Goal: Information Seeking & Learning: Learn about a topic

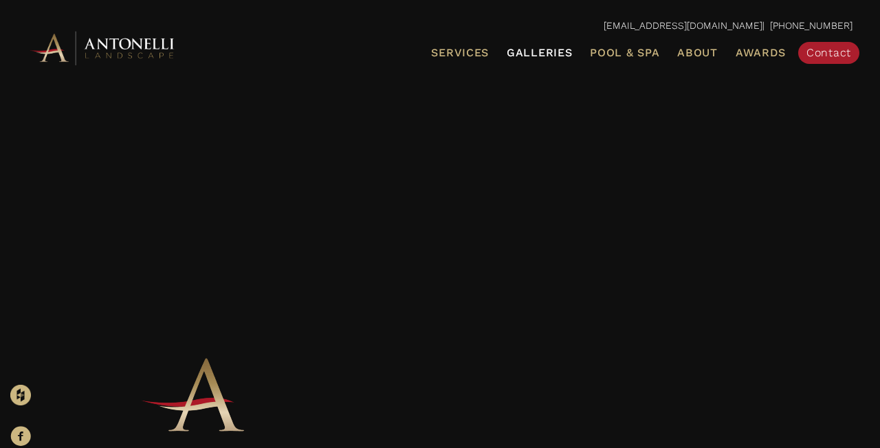
click at [544, 49] on span "Galleries" at bounding box center [539, 52] width 65 height 13
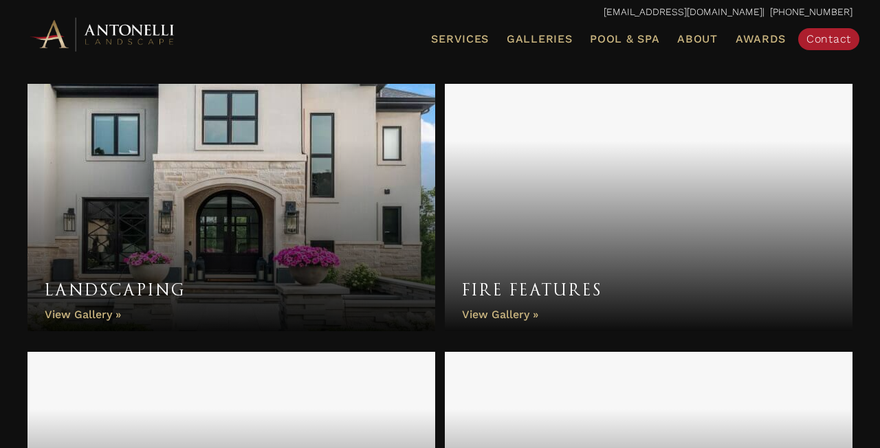
scroll to position [701, 0]
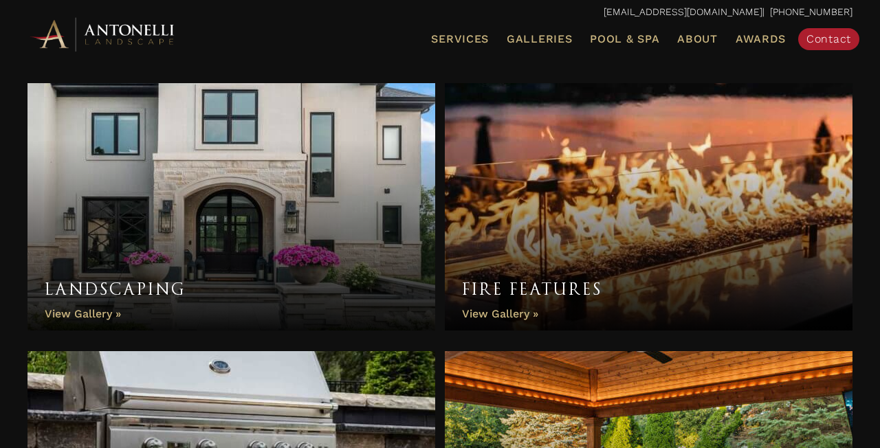
click at [209, 255] on link "Landscaping" at bounding box center [232, 207] width 408 height 248
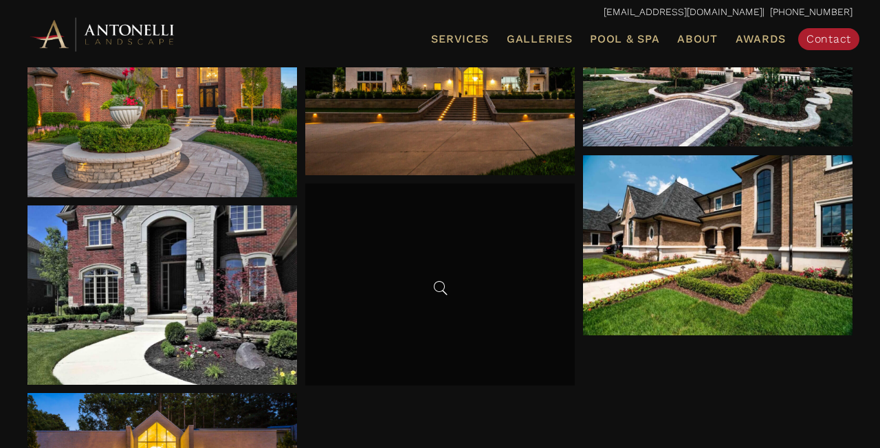
scroll to position [276, 0]
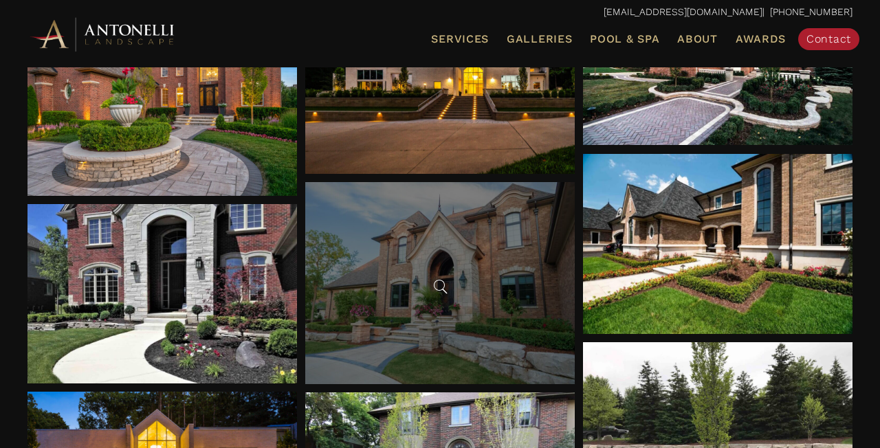
click at [463, 325] on div at bounding box center [440, 283] width 270 height 202
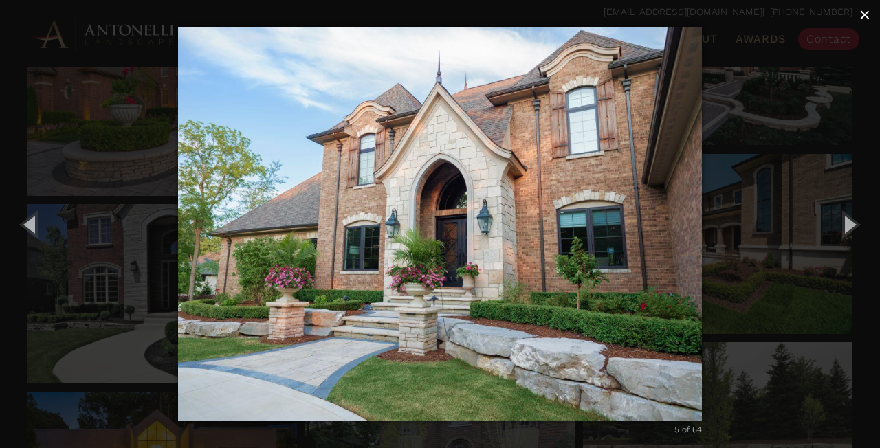
click at [866, 14] on span "×" at bounding box center [865, 14] width 11 height 21
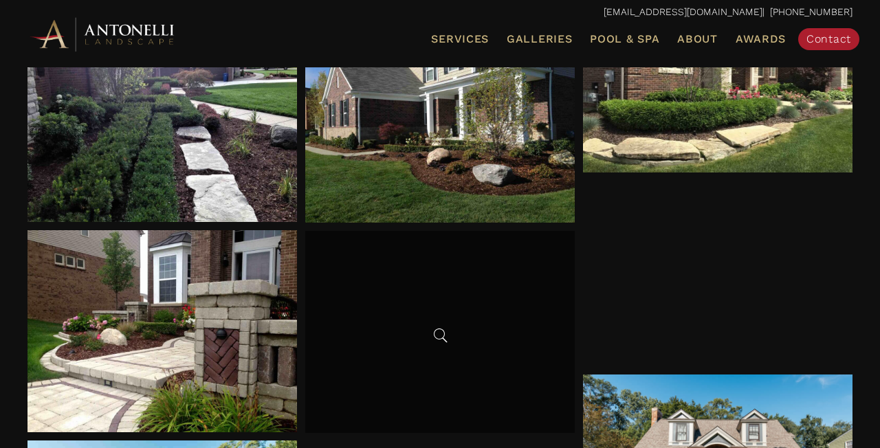
scroll to position [838, 0]
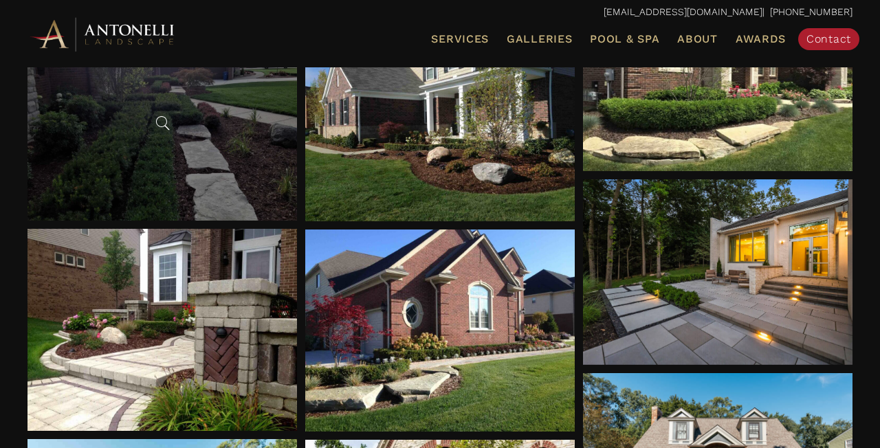
click at [151, 130] on div at bounding box center [163, 120] width 270 height 202
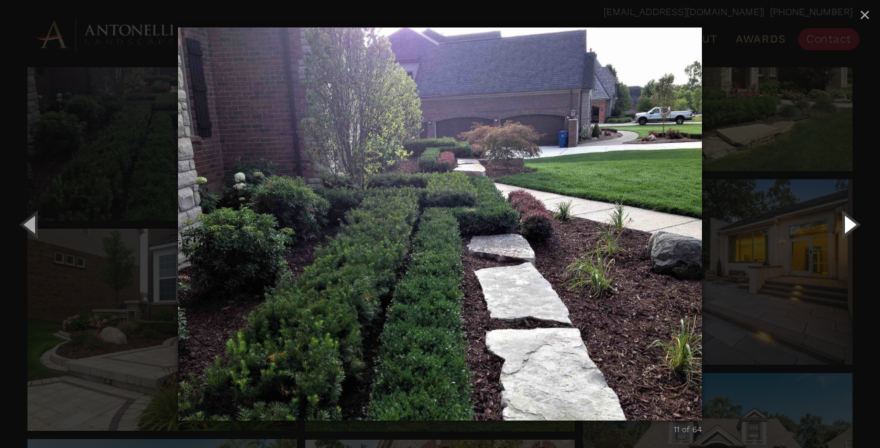
click at [850, 224] on button "Next (Right arrow key)" at bounding box center [849, 224] width 62 height 76
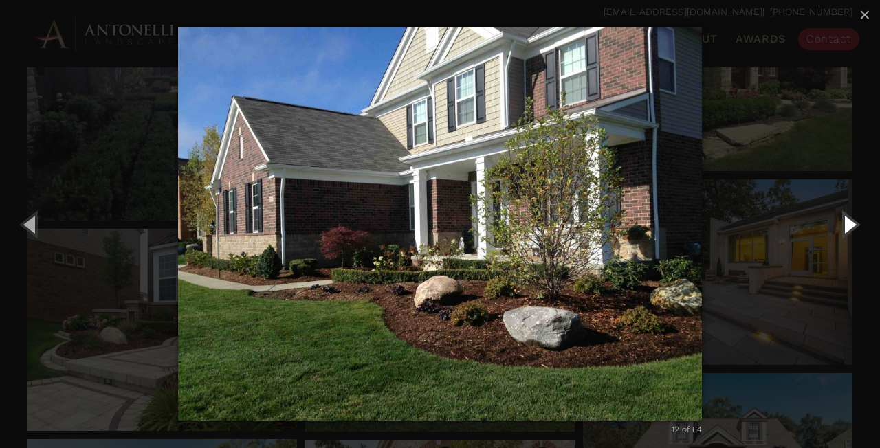
click at [850, 223] on button "Next (Right arrow key)" at bounding box center [849, 224] width 62 height 76
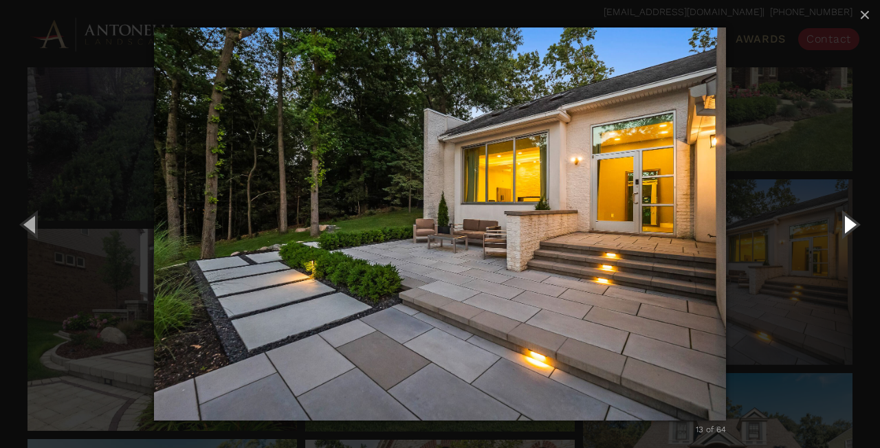
click at [850, 223] on button "Next (Right arrow key)" at bounding box center [849, 224] width 62 height 76
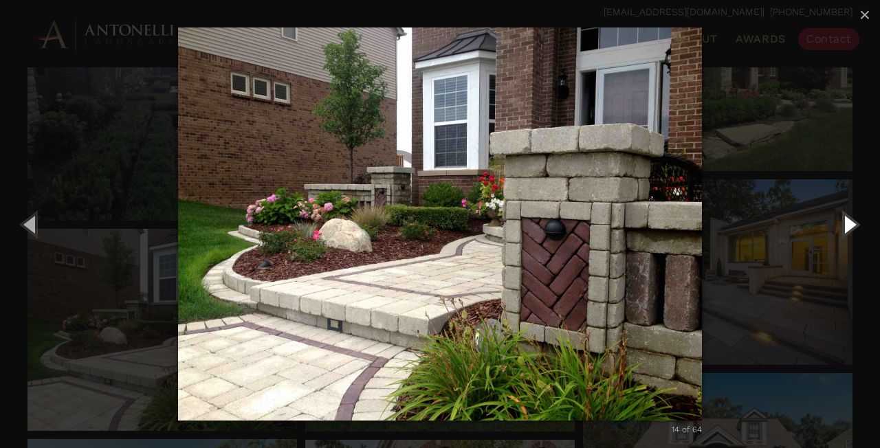
click at [850, 223] on button "Next (Right arrow key)" at bounding box center [849, 224] width 62 height 76
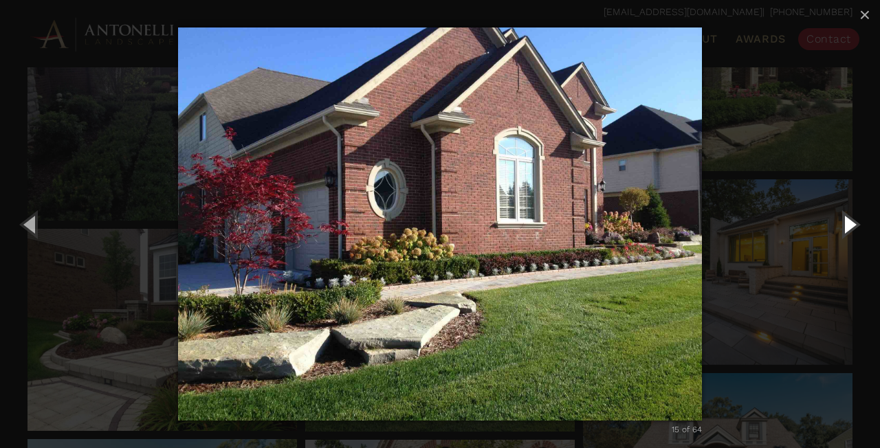
click at [850, 223] on button "Next (Right arrow key)" at bounding box center [849, 224] width 62 height 76
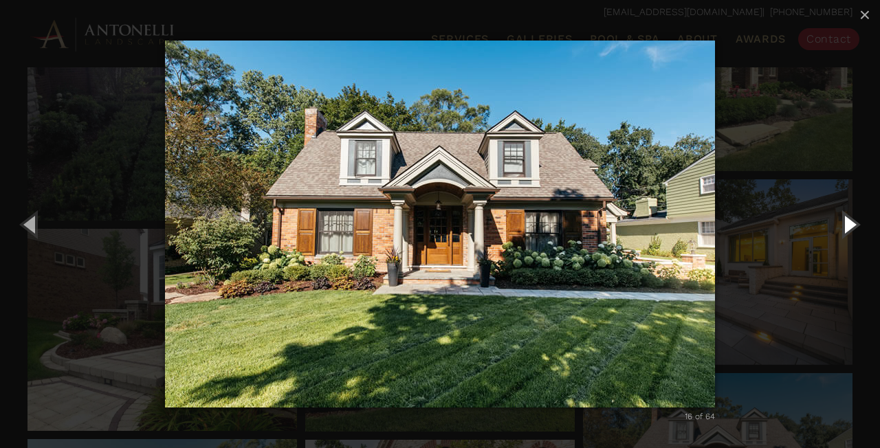
click at [850, 223] on button "Next (Right arrow key)" at bounding box center [849, 224] width 62 height 76
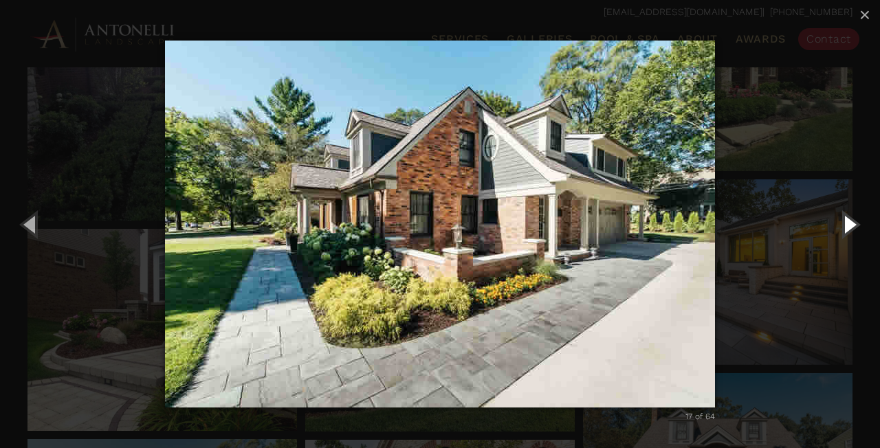
click at [850, 223] on button "Next (Right arrow key)" at bounding box center [849, 224] width 62 height 76
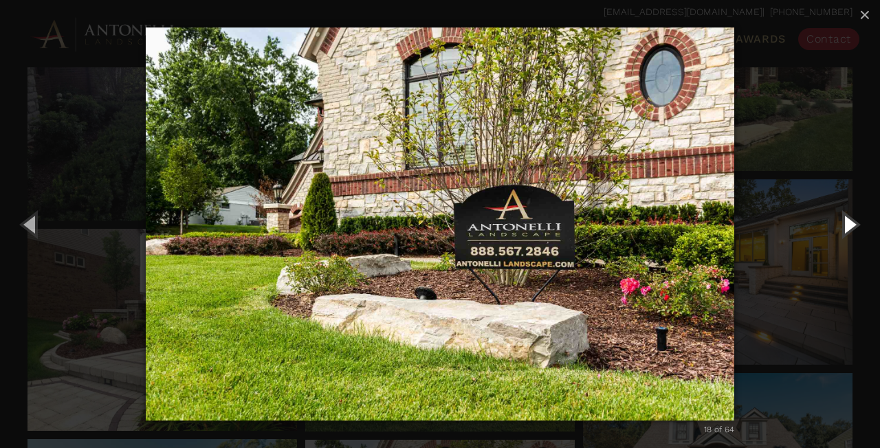
click at [850, 223] on button "Next (Right arrow key)" at bounding box center [849, 224] width 62 height 76
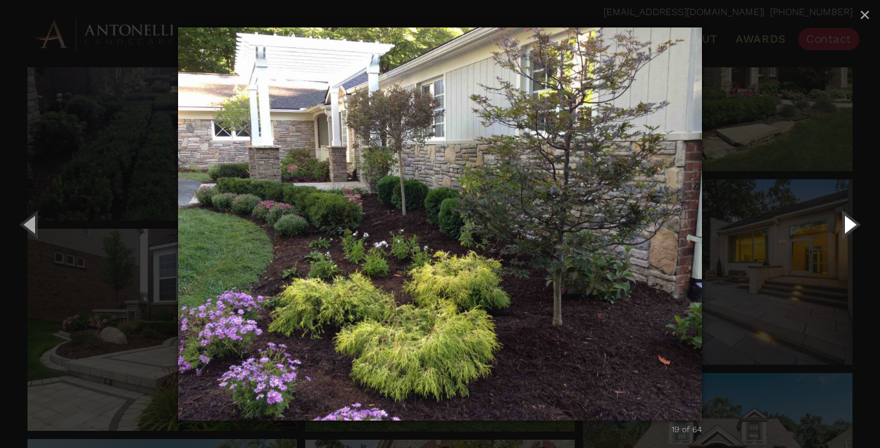
click at [850, 223] on button "Next (Right arrow key)" at bounding box center [849, 224] width 62 height 76
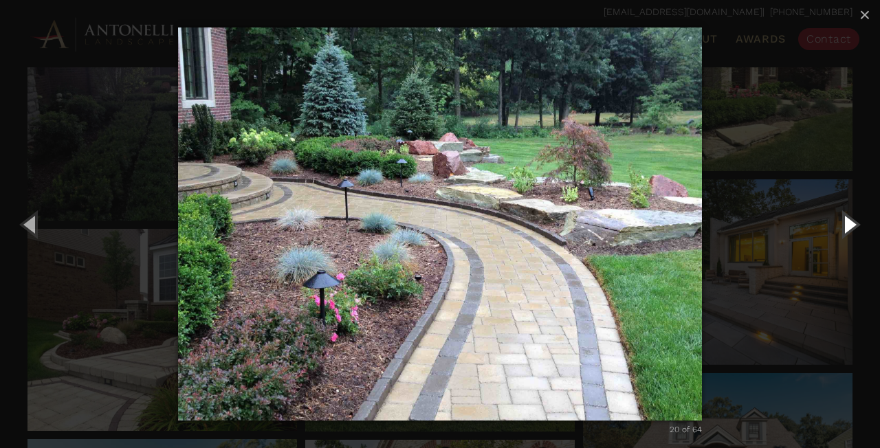
click at [850, 223] on button "Next (Right arrow key)" at bounding box center [849, 224] width 62 height 76
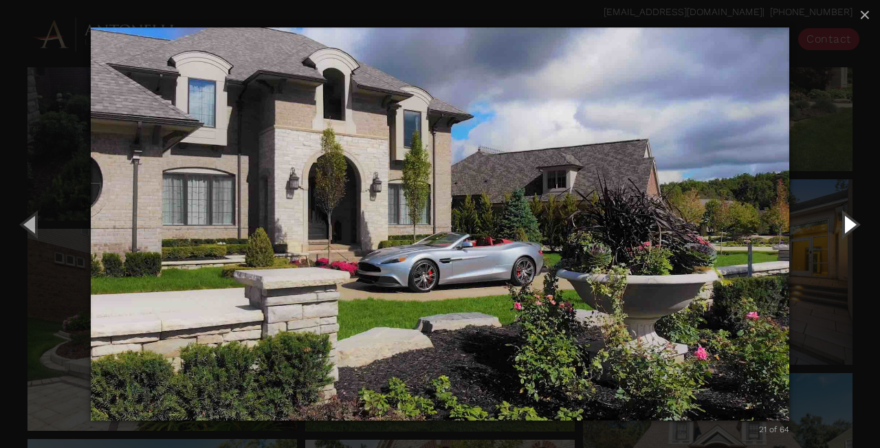
click at [850, 223] on button "Next (Right arrow key)" at bounding box center [849, 224] width 62 height 76
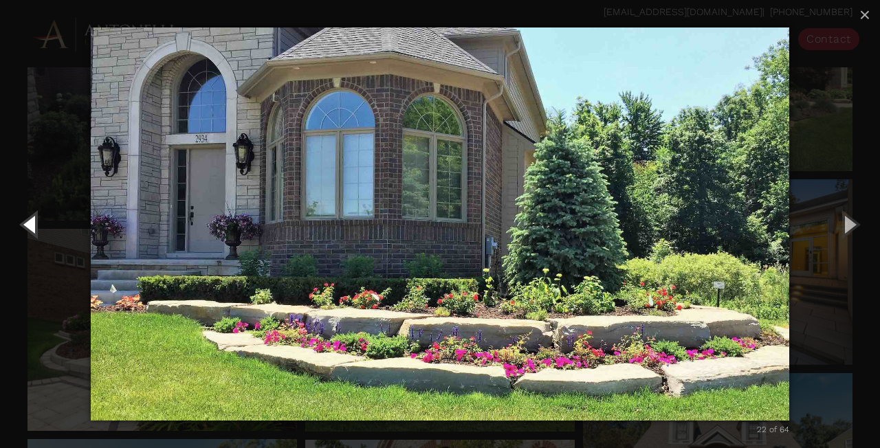
click at [29, 224] on button "Previous (Left arrow key)" at bounding box center [31, 224] width 62 height 76
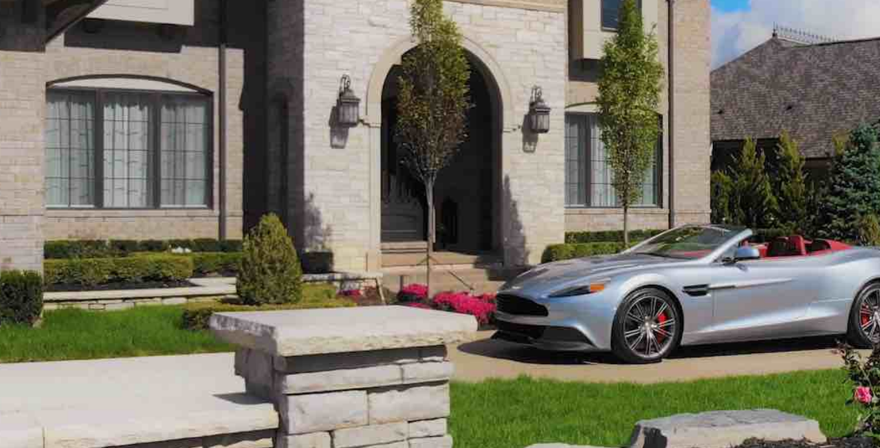
scroll to position [718, 0]
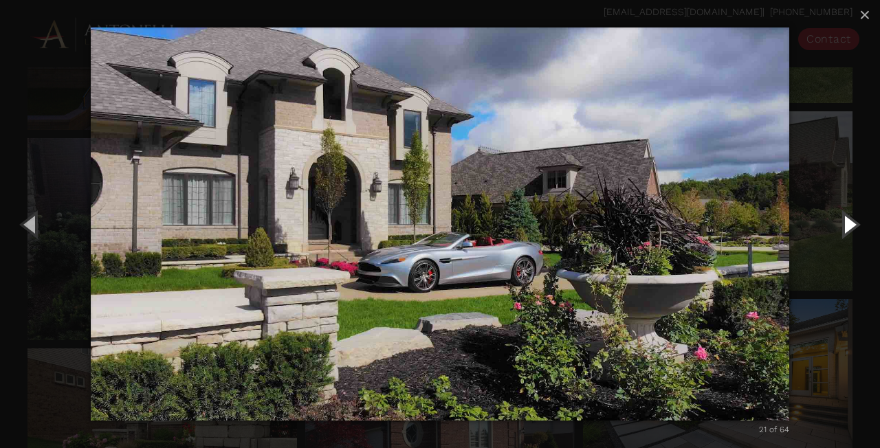
click at [850, 227] on button "Next (Right arrow key)" at bounding box center [849, 224] width 62 height 76
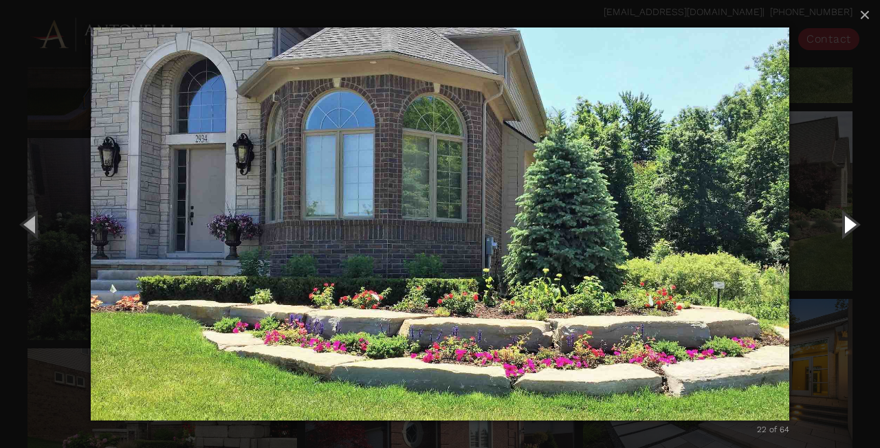
click at [850, 227] on button "Next (Right arrow key)" at bounding box center [849, 224] width 62 height 76
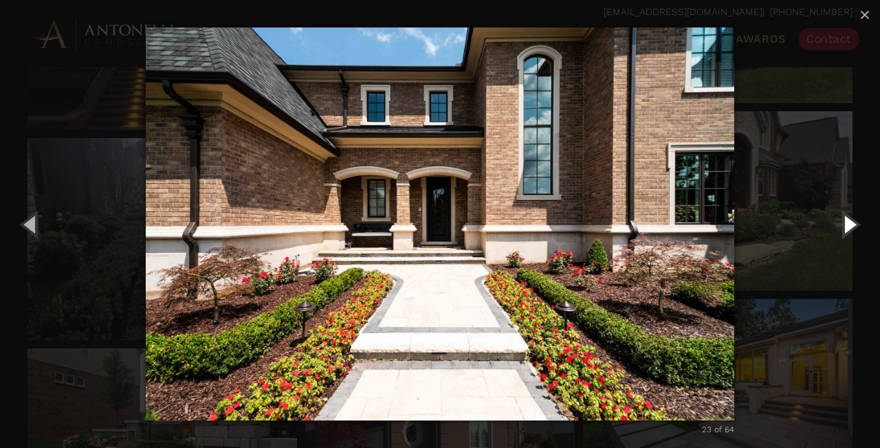
click at [850, 227] on button "Next (Right arrow key)" at bounding box center [849, 224] width 62 height 76
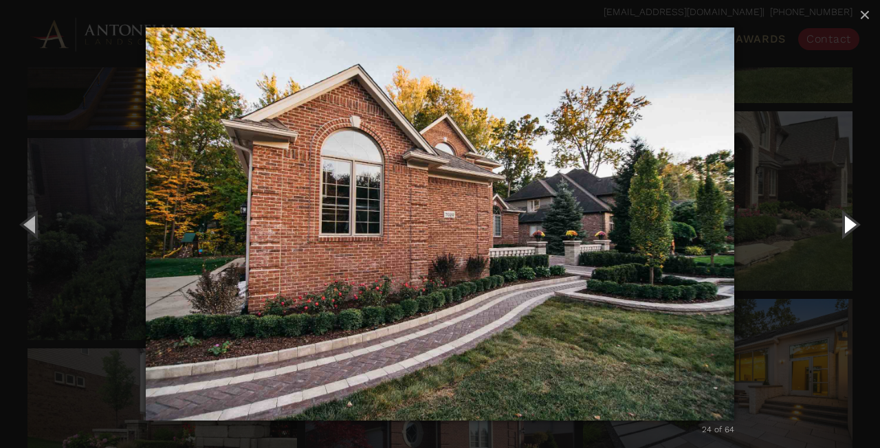
click at [850, 227] on button "Next (Right arrow key)" at bounding box center [849, 224] width 62 height 76
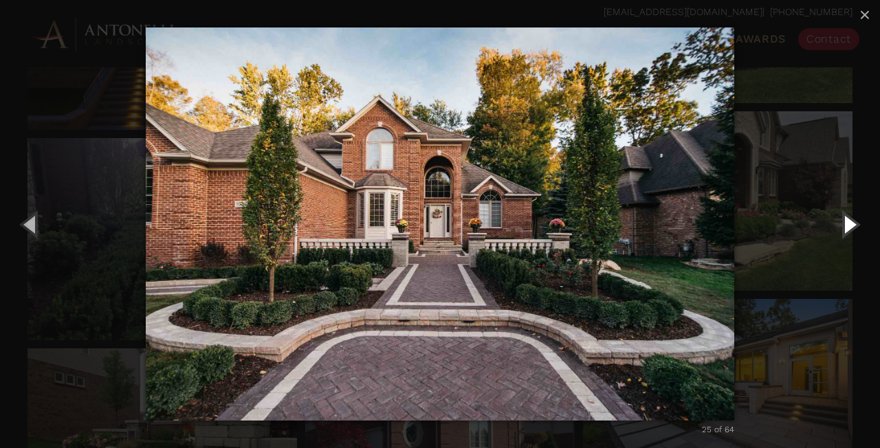
click at [846, 225] on button "Next (Right arrow key)" at bounding box center [849, 224] width 62 height 76
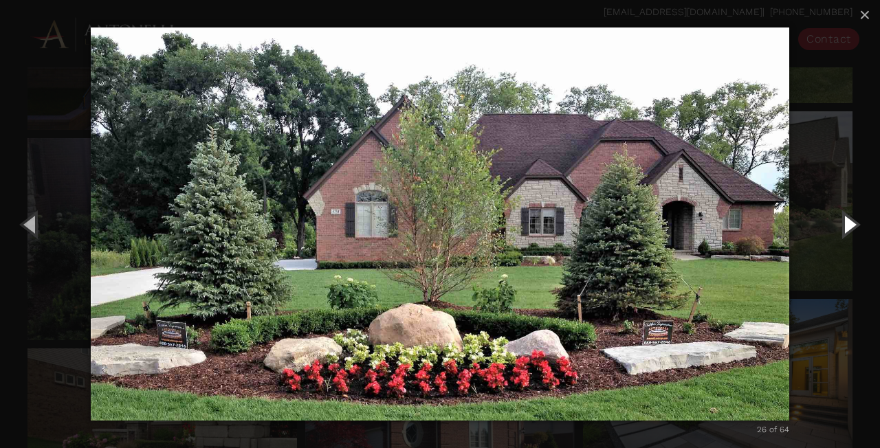
click at [846, 224] on button "Next (Right arrow key)" at bounding box center [849, 224] width 62 height 76
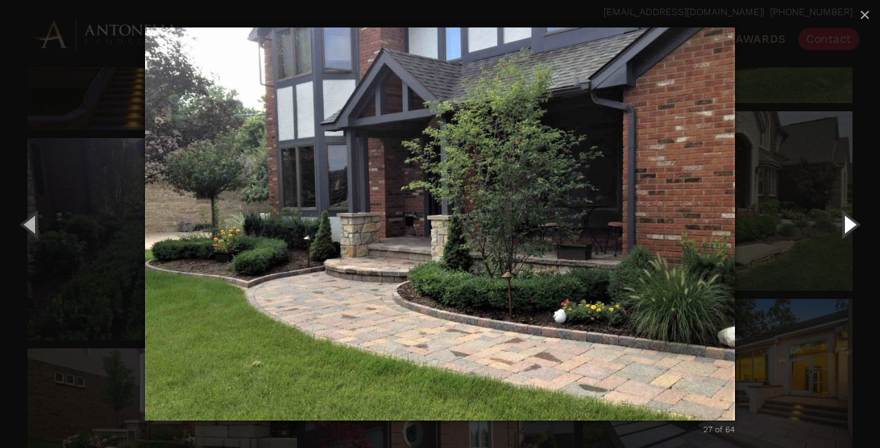
click at [848, 224] on button "Next (Right arrow key)" at bounding box center [849, 224] width 62 height 76
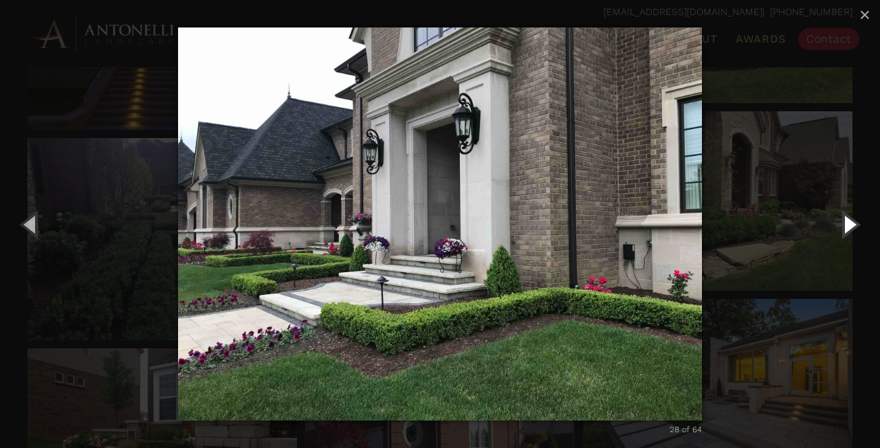
click at [848, 228] on button "Next (Right arrow key)" at bounding box center [849, 224] width 62 height 76
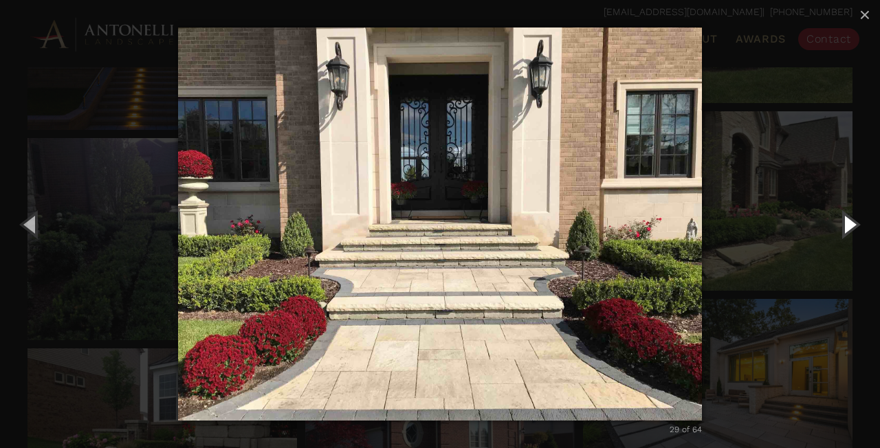
click at [851, 226] on button "Next (Right arrow key)" at bounding box center [849, 224] width 62 height 76
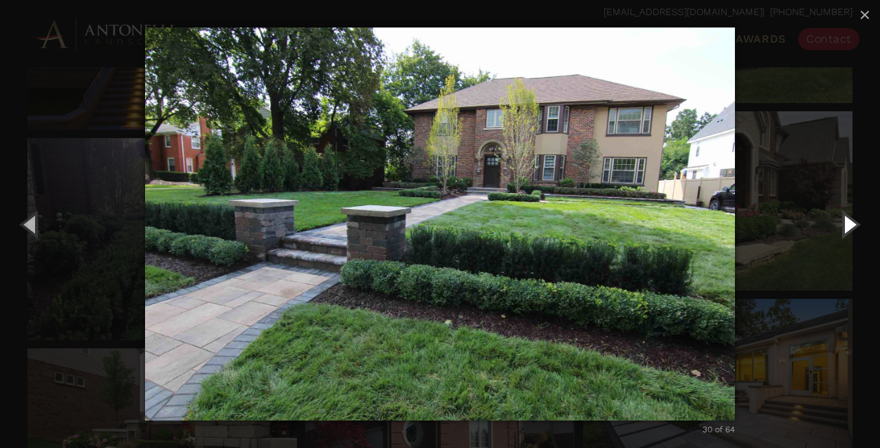
click at [851, 226] on button "Next (Right arrow key)" at bounding box center [849, 224] width 62 height 76
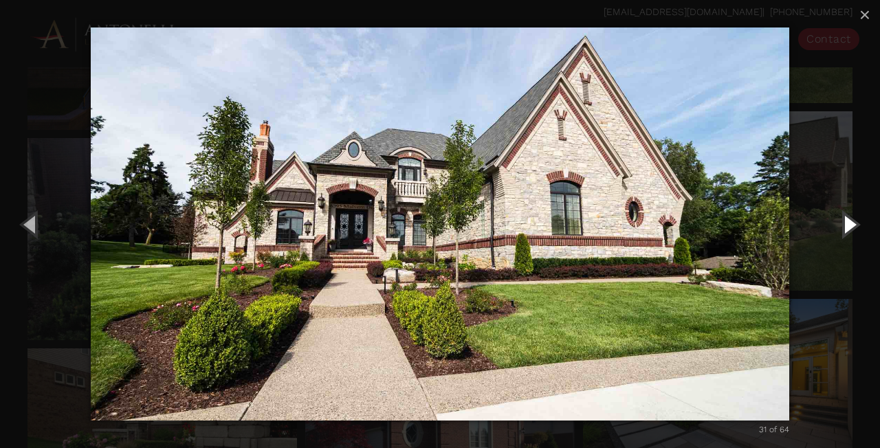
click at [851, 226] on button "Next (Right arrow key)" at bounding box center [849, 224] width 62 height 76
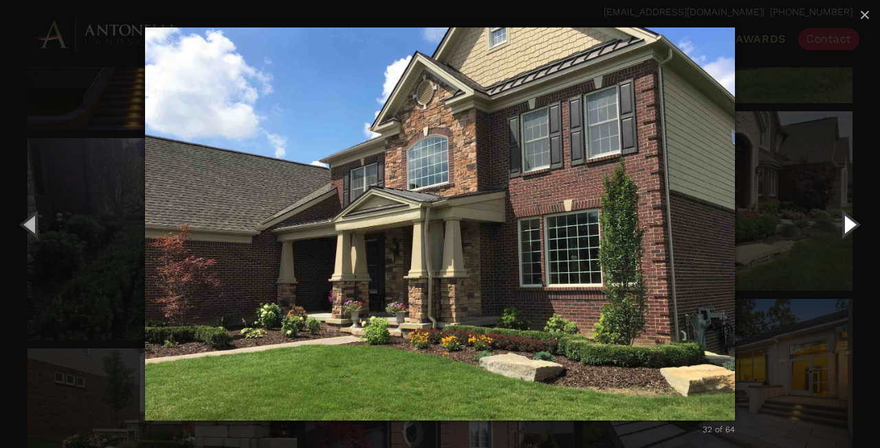
click at [851, 226] on button "Next (Right arrow key)" at bounding box center [849, 224] width 62 height 76
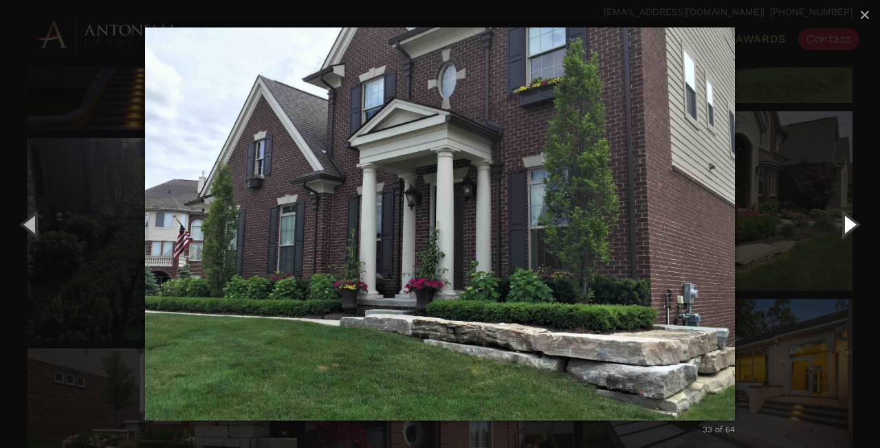
click at [851, 226] on button "Next (Right arrow key)" at bounding box center [849, 224] width 62 height 76
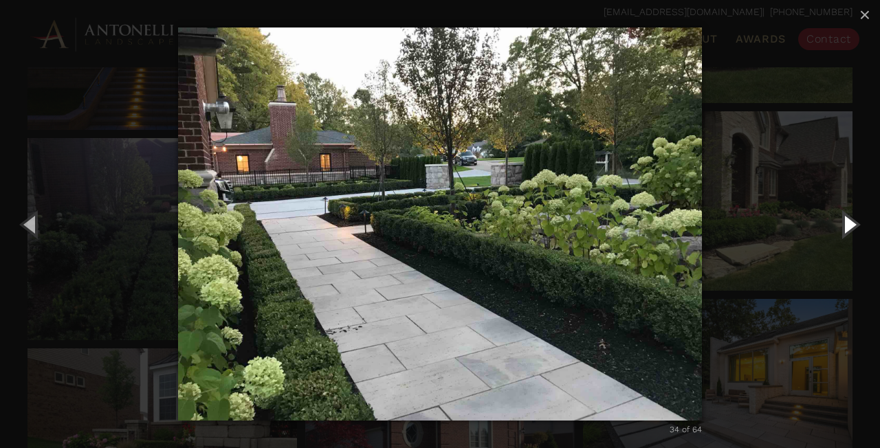
click at [851, 226] on button "Next (Right arrow key)" at bounding box center [849, 224] width 62 height 76
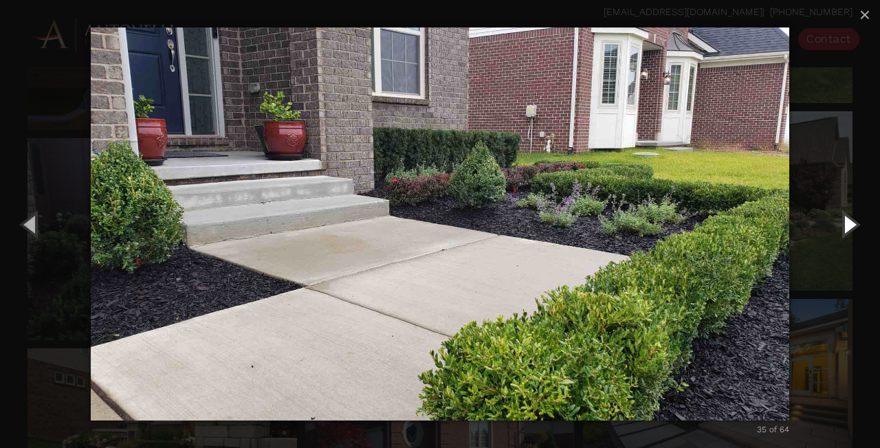
click at [851, 225] on button "Next (Right arrow key)" at bounding box center [849, 224] width 62 height 76
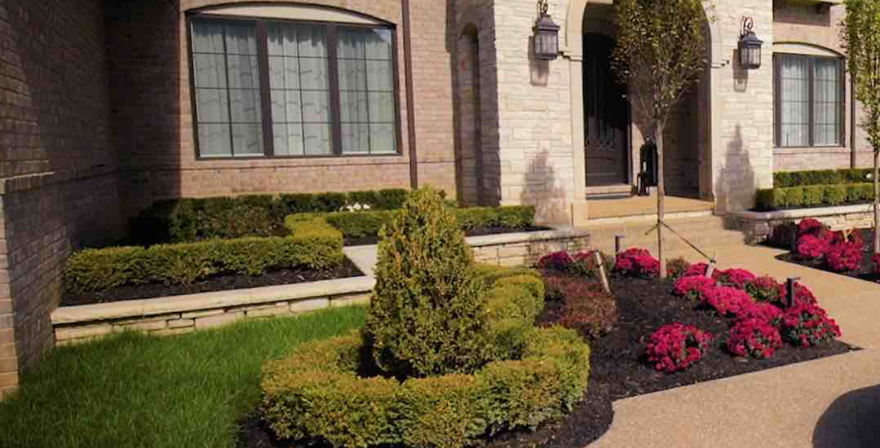
scroll to position [582, 0]
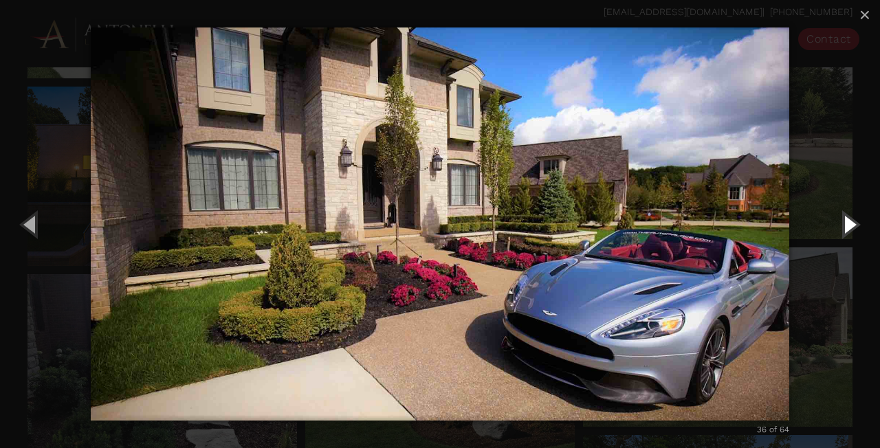
click at [855, 230] on button "Next (Right arrow key)" at bounding box center [849, 224] width 62 height 76
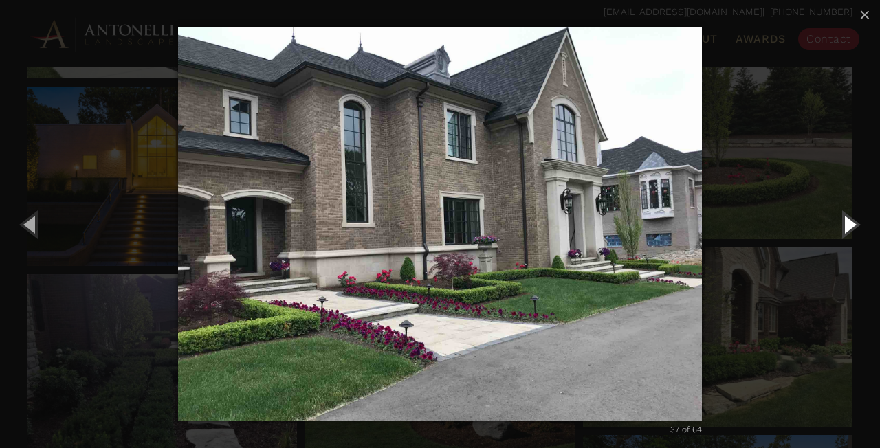
click at [855, 230] on button "Next (Right arrow key)" at bounding box center [849, 224] width 62 height 76
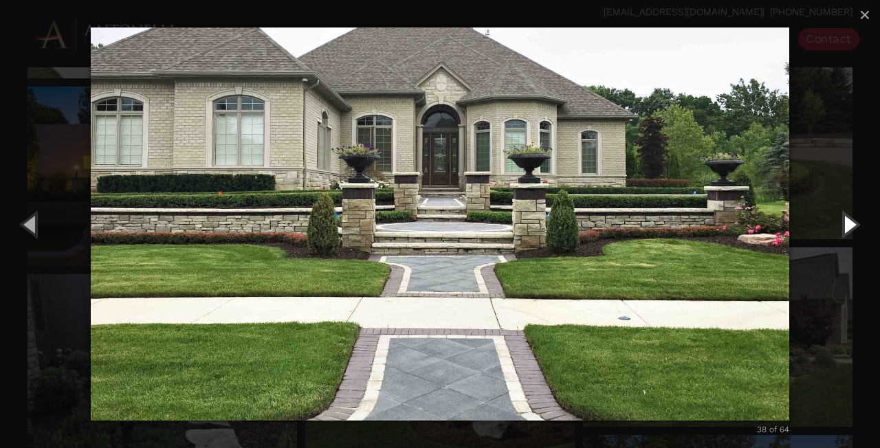
click at [855, 230] on button "Next (Right arrow key)" at bounding box center [849, 224] width 62 height 76
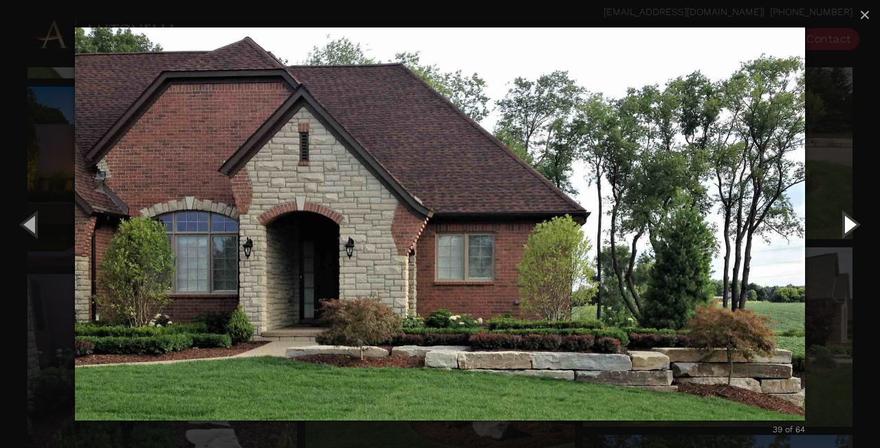
click at [855, 230] on button "Next (Right arrow key)" at bounding box center [849, 224] width 62 height 76
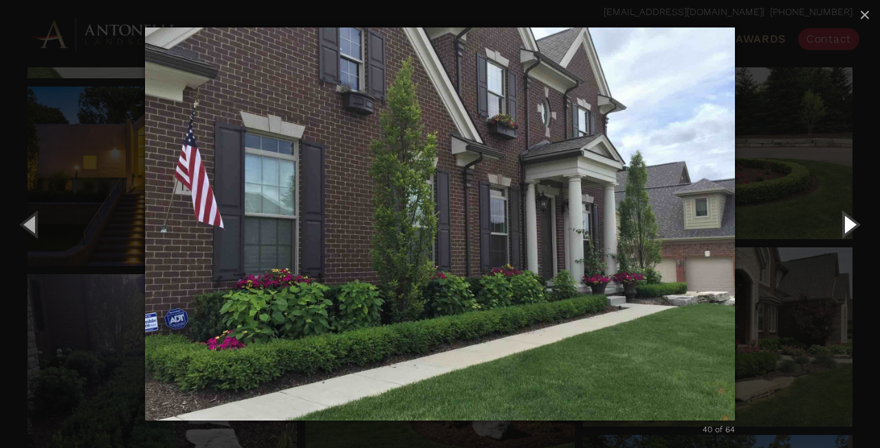
click at [855, 230] on button "Next (Right arrow key)" at bounding box center [849, 224] width 62 height 76
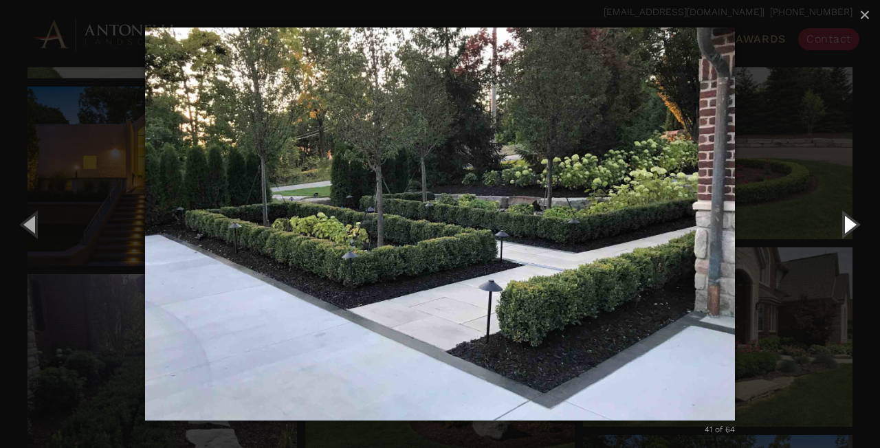
click at [855, 230] on button "Next (Right arrow key)" at bounding box center [849, 224] width 62 height 76
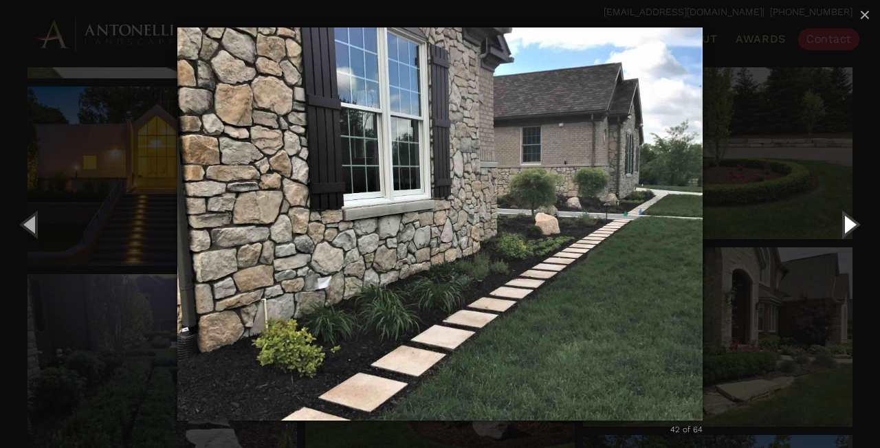
click at [855, 230] on button "Next (Right arrow key)" at bounding box center [849, 224] width 62 height 76
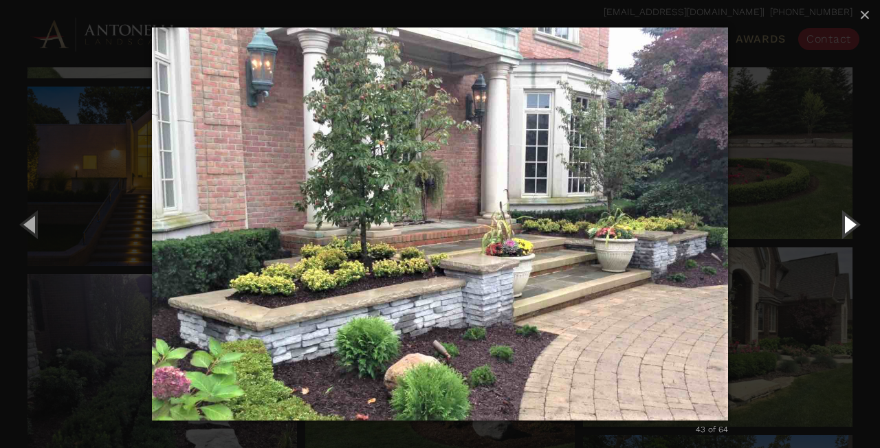
click at [855, 230] on button "Next (Right arrow key)" at bounding box center [849, 224] width 62 height 76
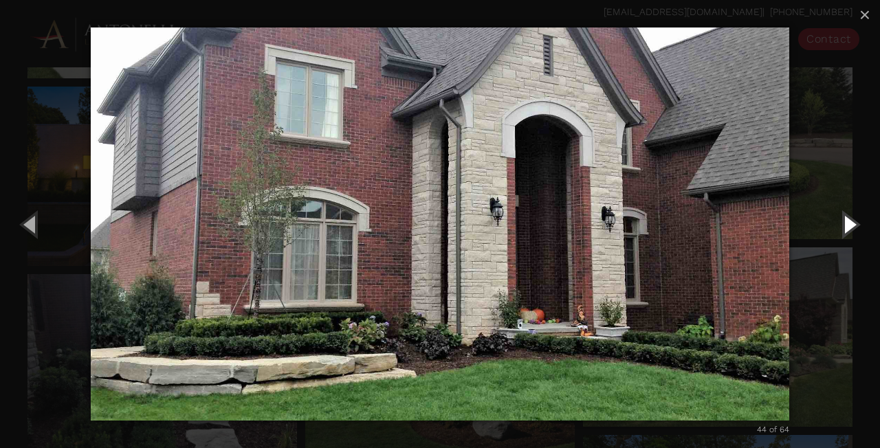
click at [855, 230] on button "Next (Right arrow key)" at bounding box center [849, 224] width 62 height 76
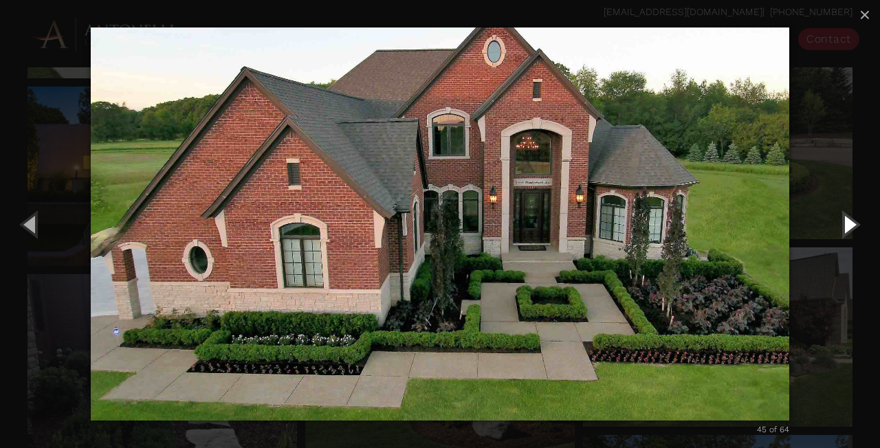
click at [852, 217] on button "Next (Right arrow key)" at bounding box center [849, 224] width 62 height 76
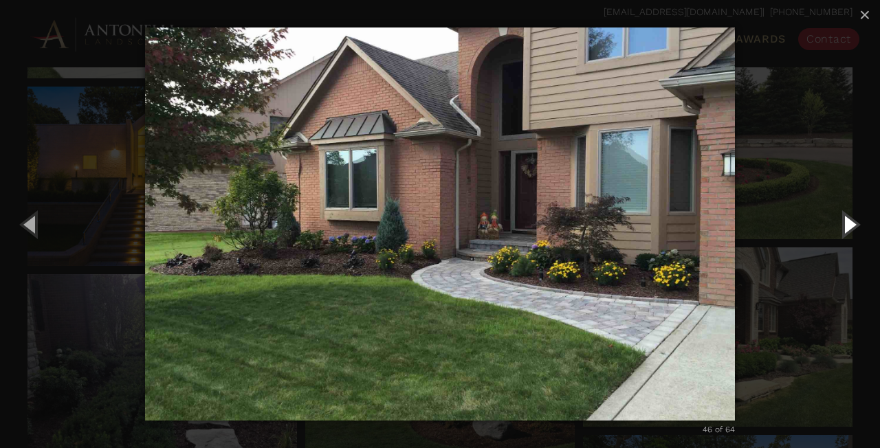
click at [849, 223] on button "Next (Right arrow key)" at bounding box center [849, 224] width 62 height 76
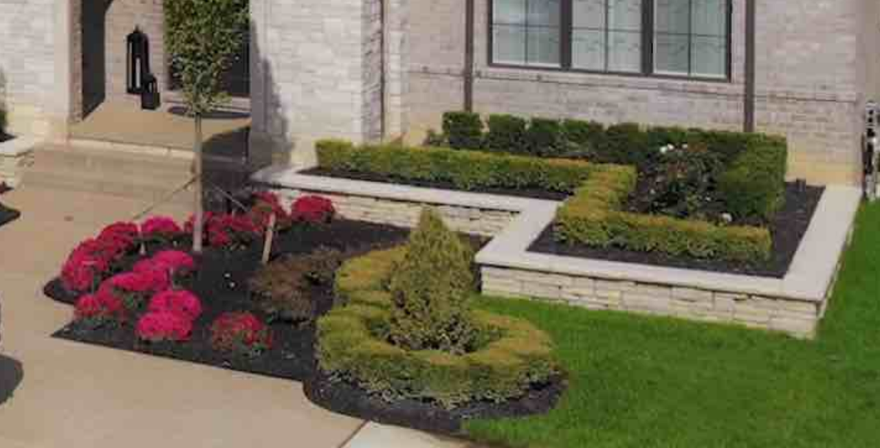
scroll to position [549, 0]
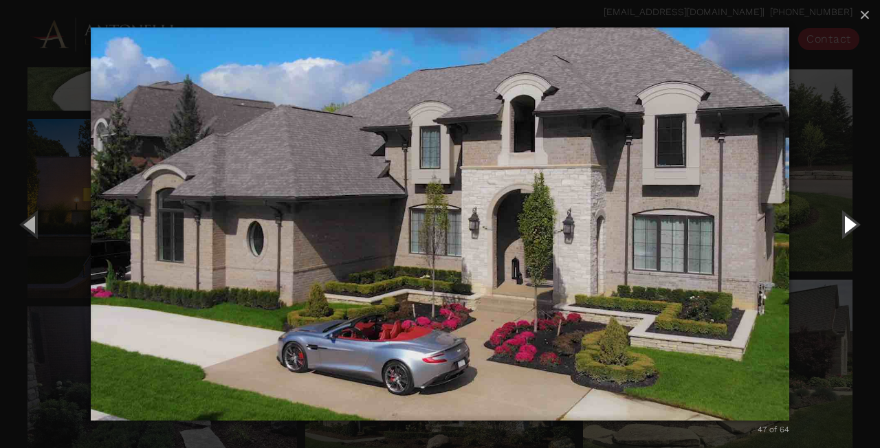
click at [851, 226] on button "Next (Right arrow key)" at bounding box center [849, 224] width 62 height 76
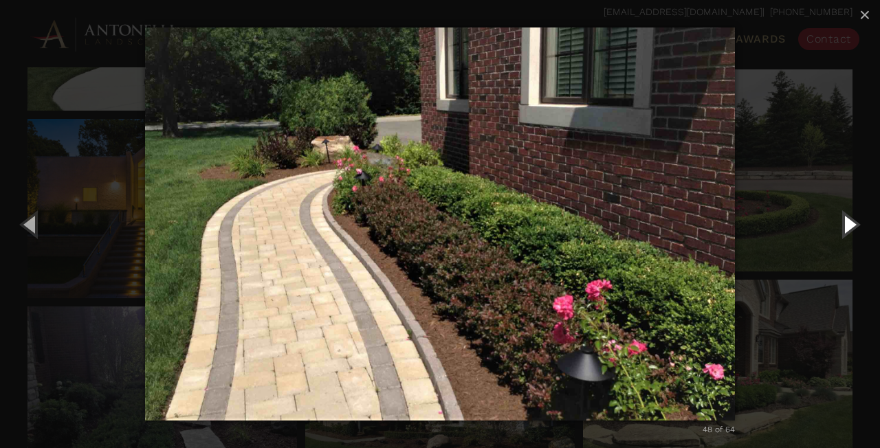
click at [851, 225] on button "Next (Right arrow key)" at bounding box center [849, 224] width 62 height 76
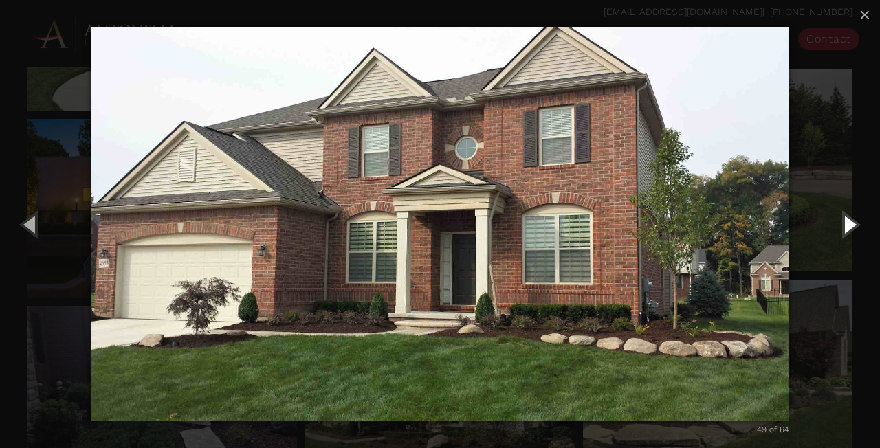
click at [851, 224] on button "Next (Right arrow key)" at bounding box center [849, 224] width 62 height 76
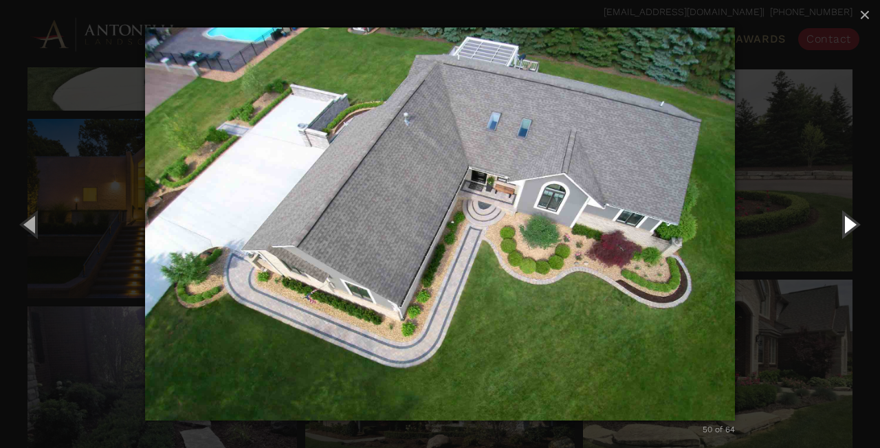
click at [851, 224] on button "Next (Right arrow key)" at bounding box center [849, 224] width 62 height 76
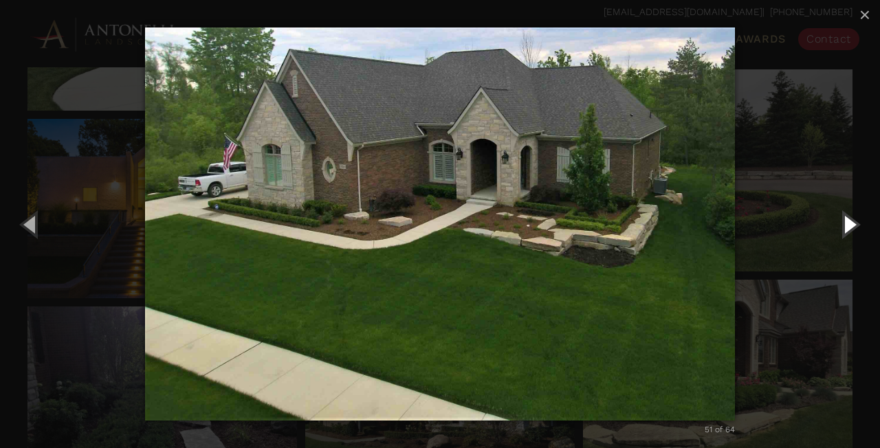
click at [851, 224] on button "Next (Right arrow key)" at bounding box center [849, 224] width 62 height 76
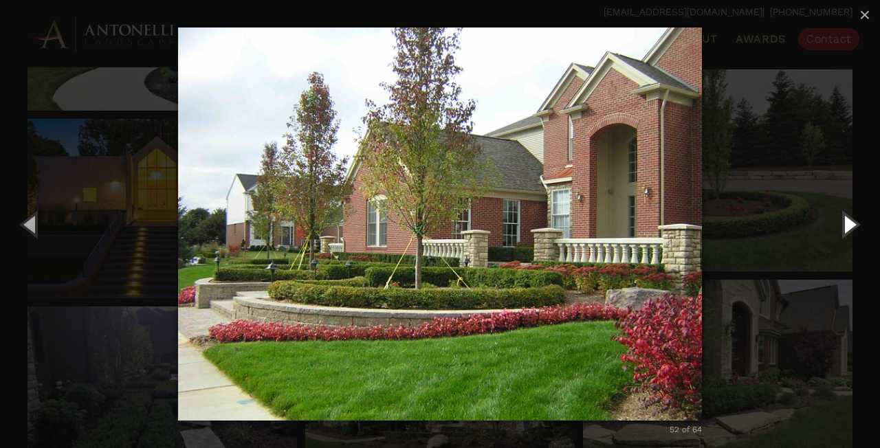
click at [851, 224] on button "Next (Right arrow key)" at bounding box center [849, 224] width 62 height 76
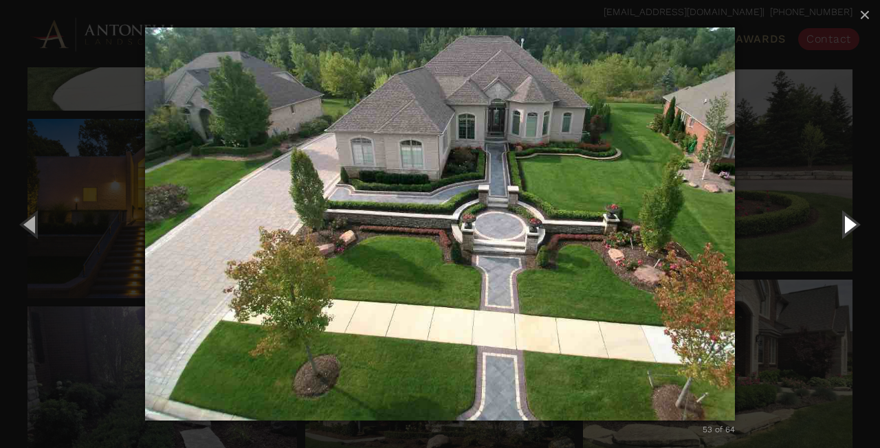
click at [851, 224] on button "Next (Right arrow key)" at bounding box center [849, 224] width 62 height 76
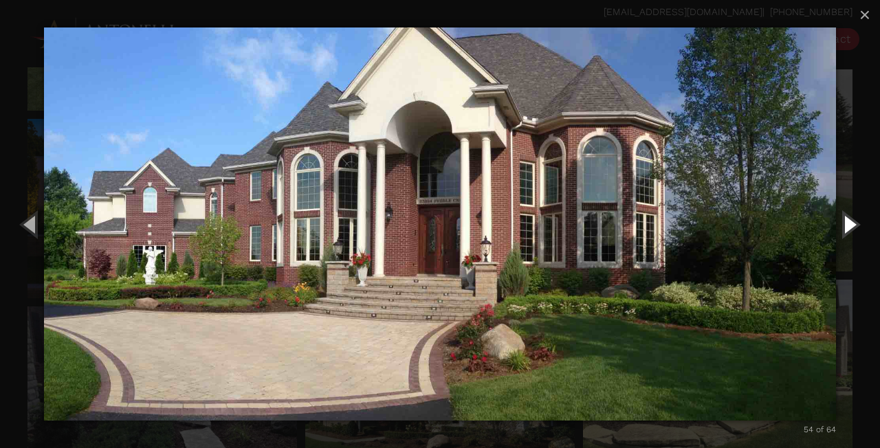
click at [851, 224] on button "Next (Right arrow key)" at bounding box center [849, 224] width 62 height 76
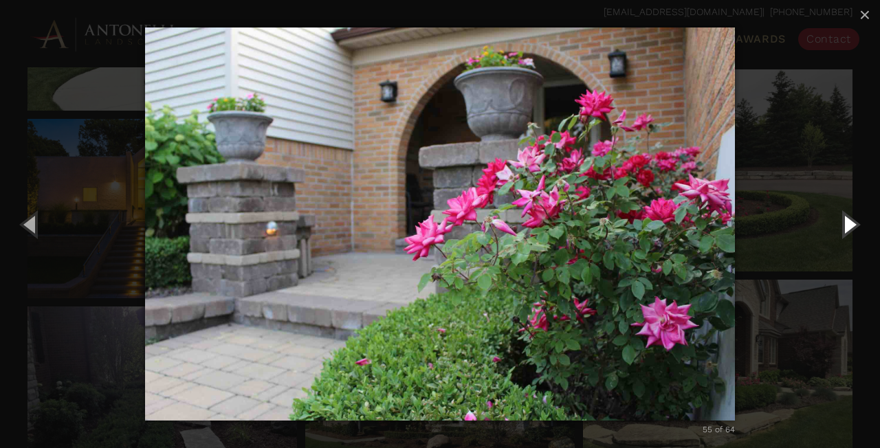
click at [851, 224] on button "Next (Right arrow key)" at bounding box center [849, 224] width 62 height 76
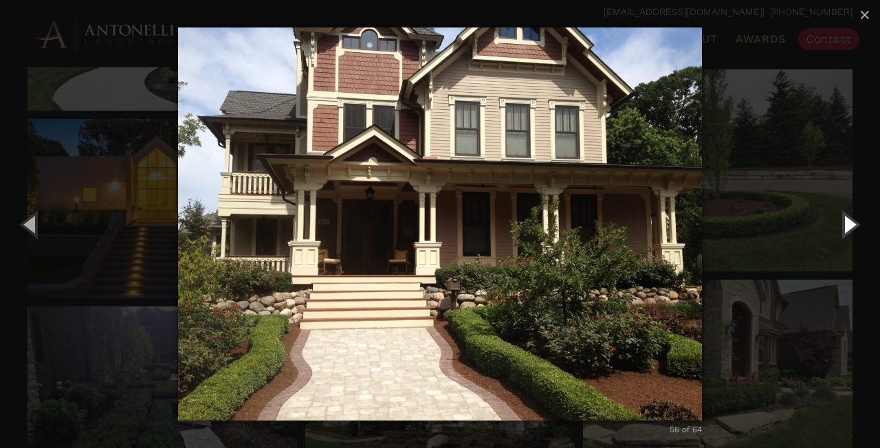
click at [851, 224] on button "Next (Right arrow key)" at bounding box center [849, 224] width 62 height 76
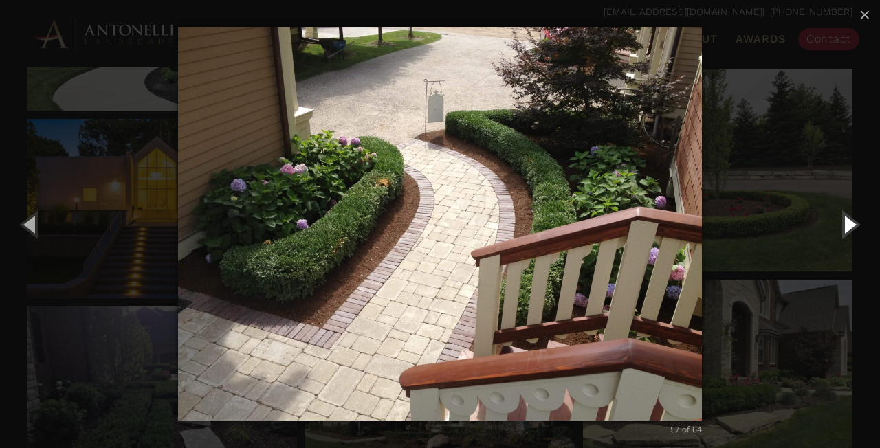
click at [851, 224] on button "Next (Right arrow key)" at bounding box center [849, 224] width 62 height 76
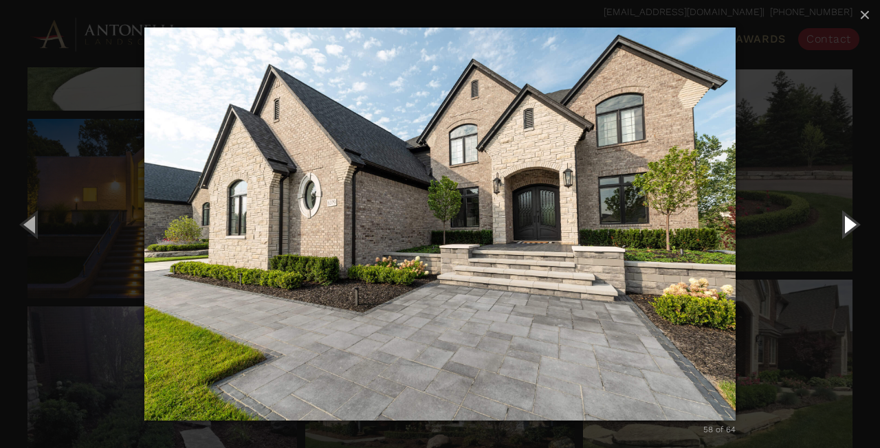
click at [851, 224] on button "Next (Right arrow key)" at bounding box center [849, 224] width 62 height 76
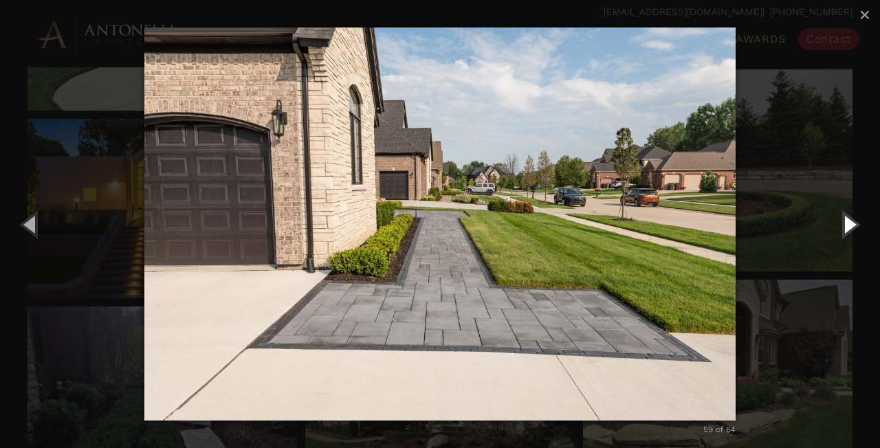
click at [851, 224] on button "Next (Right arrow key)" at bounding box center [849, 224] width 62 height 76
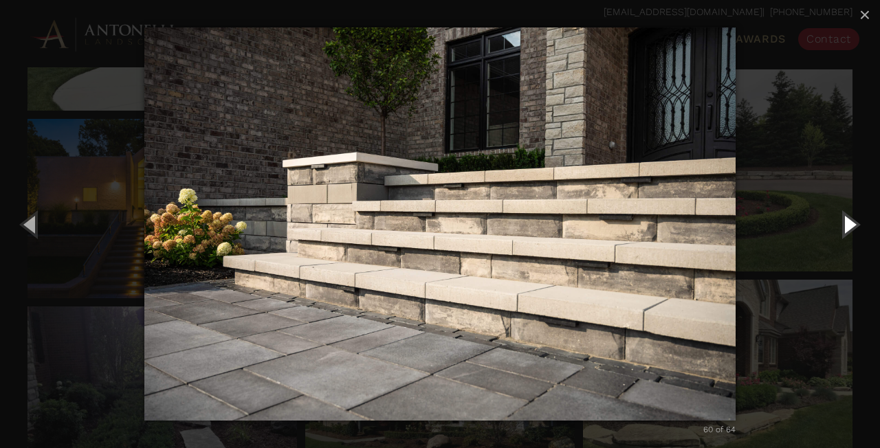
click at [851, 223] on button "Next (Right arrow key)" at bounding box center [849, 224] width 62 height 76
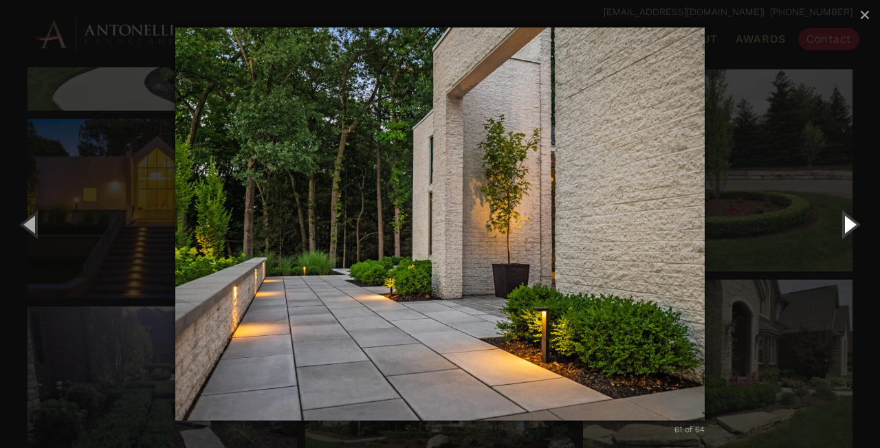
click at [851, 223] on button "Next (Right arrow key)" at bounding box center [849, 224] width 62 height 76
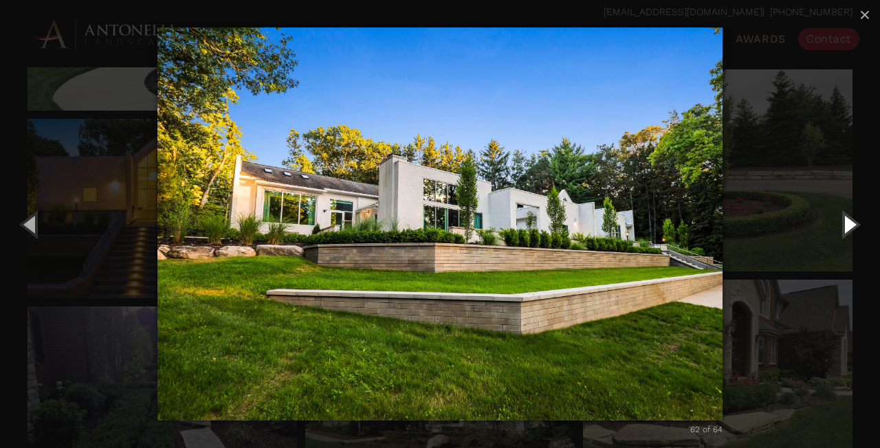
click at [851, 223] on button "Next (Right arrow key)" at bounding box center [849, 224] width 62 height 76
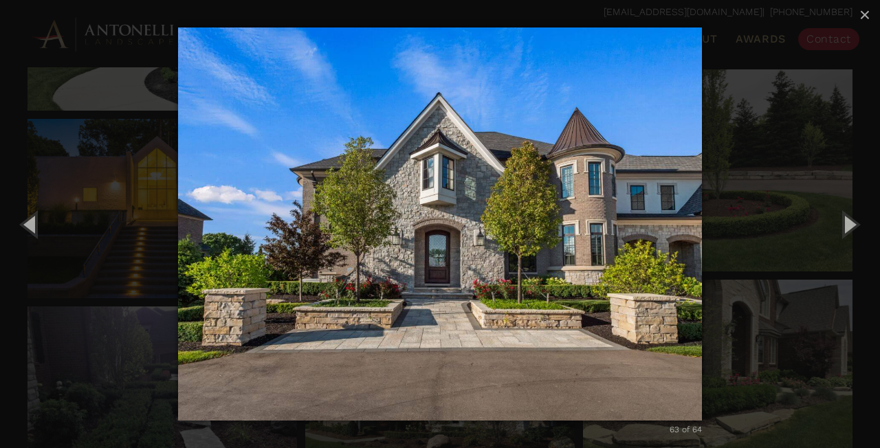
scroll to position [534, 0]
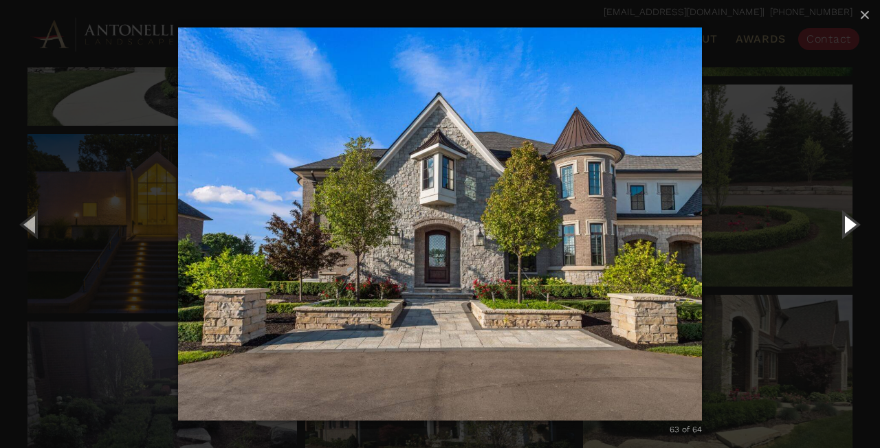
click at [849, 231] on button "Next (Right arrow key)" at bounding box center [849, 224] width 62 height 76
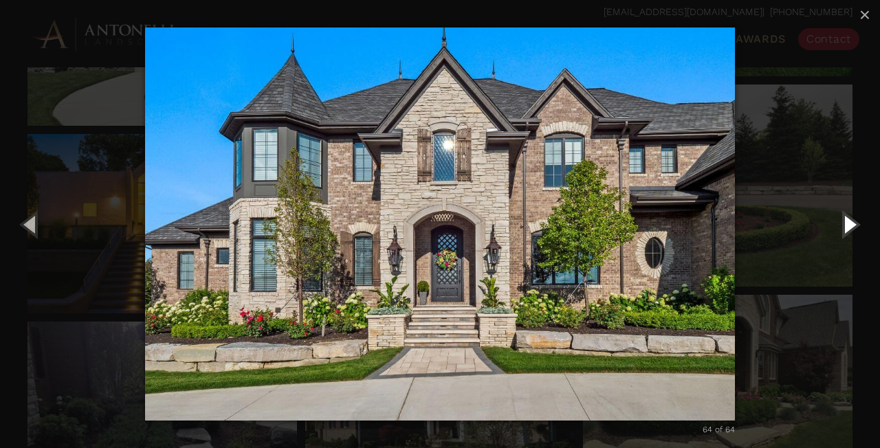
click at [849, 230] on button "Next (Right arrow key)" at bounding box center [849, 224] width 62 height 76
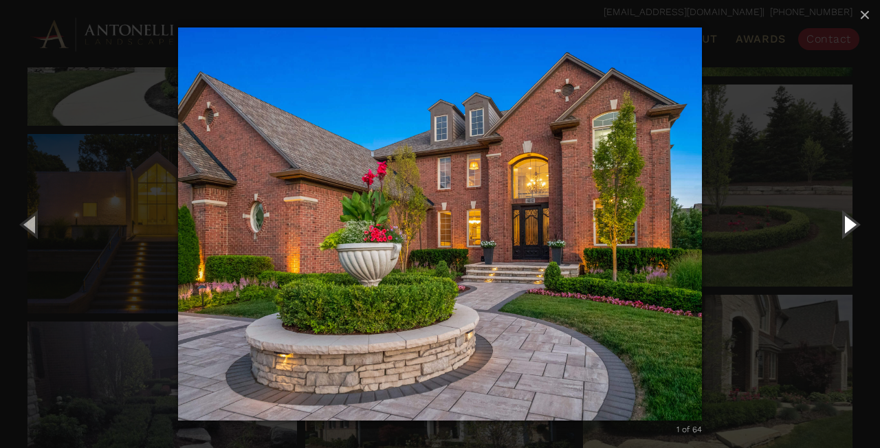
click at [851, 226] on button "Next (Right arrow key)" at bounding box center [849, 224] width 62 height 76
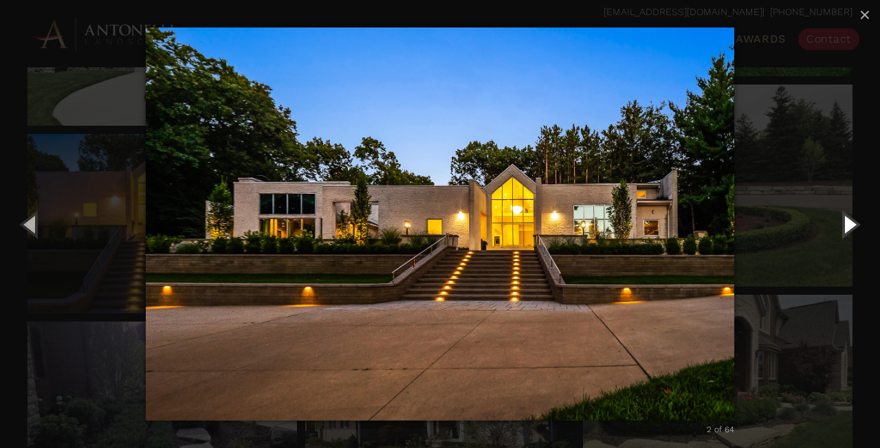
click at [851, 226] on button "Next (Right arrow key)" at bounding box center [849, 224] width 62 height 76
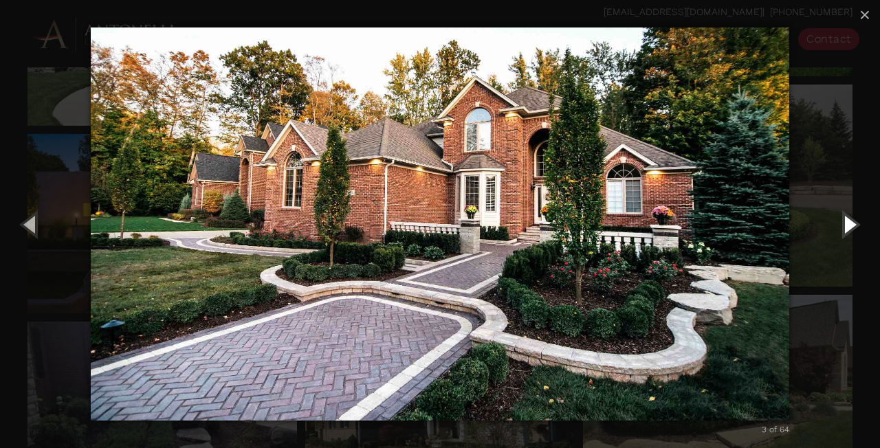
click at [851, 226] on button "Next (Right arrow key)" at bounding box center [849, 224] width 62 height 76
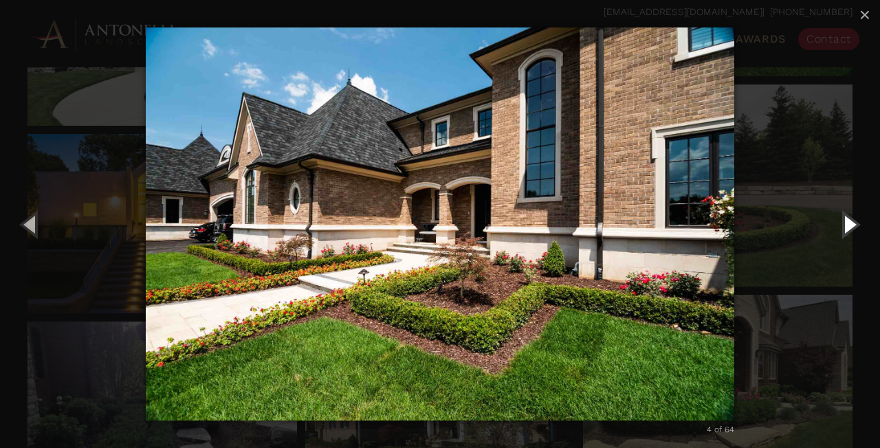
click at [851, 226] on button "Next (Right arrow key)" at bounding box center [849, 224] width 62 height 76
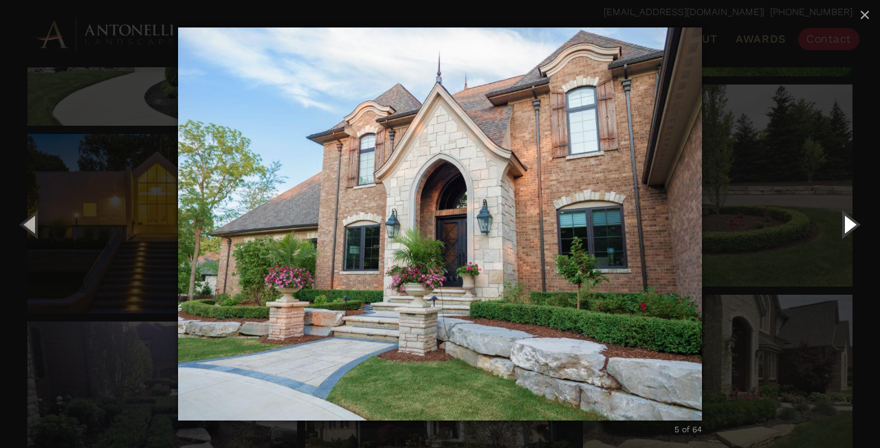
click at [851, 226] on button "Next (Right arrow key)" at bounding box center [849, 224] width 62 height 76
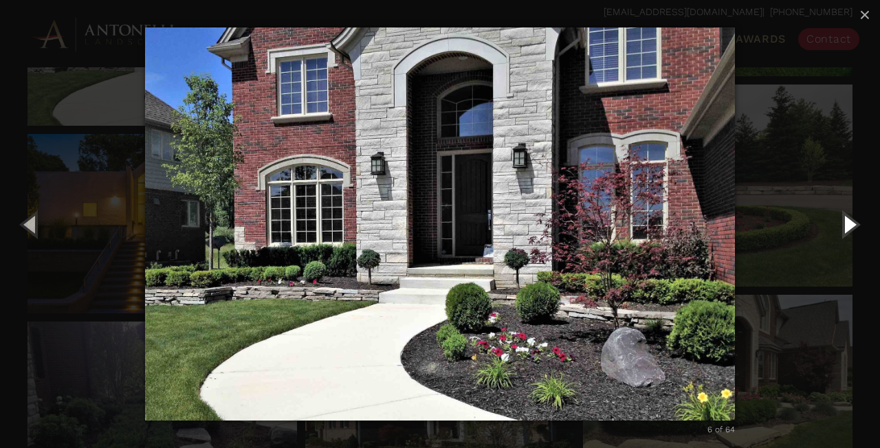
click at [851, 226] on button "Next (Right arrow key)" at bounding box center [849, 224] width 62 height 76
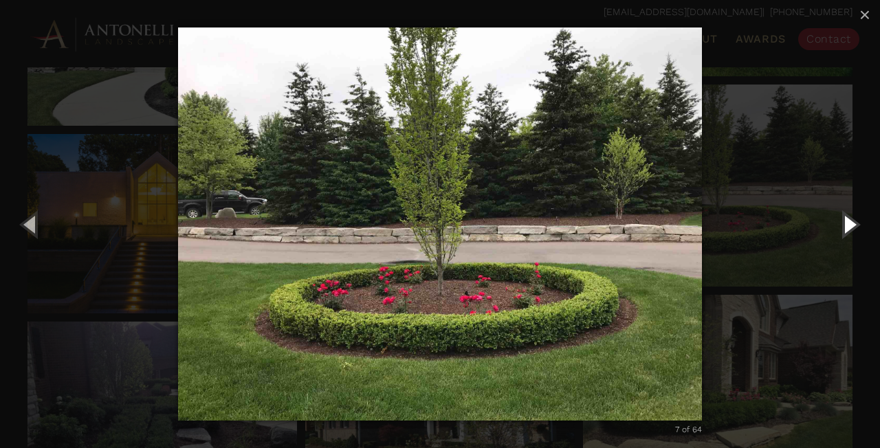
click at [851, 226] on button "Next (Right arrow key)" at bounding box center [849, 224] width 62 height 76
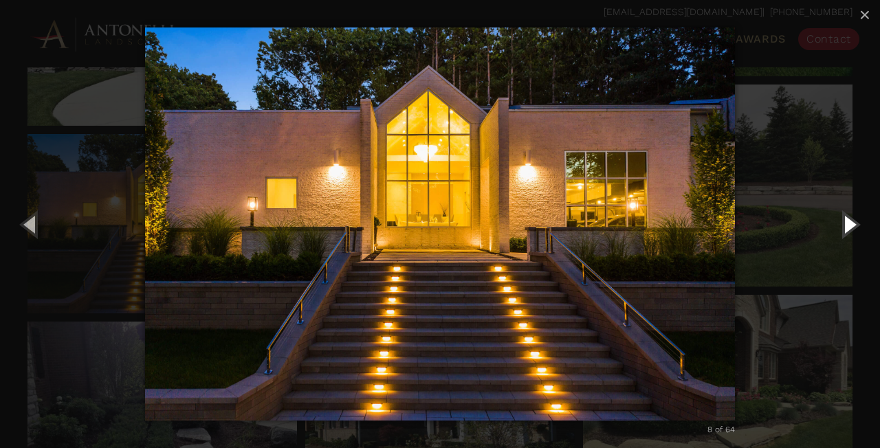
click at [851, 226] on button "Next (Right arrow key)" at bounding box center [849, 224] width 62 height 76
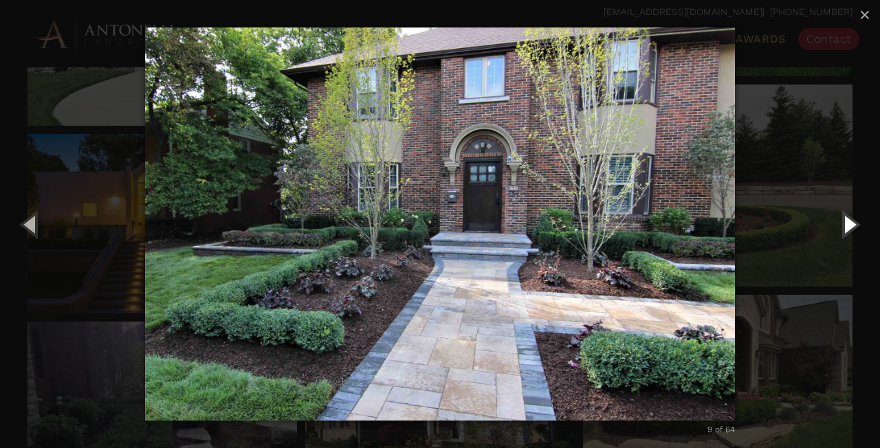
click at [851, 226] on button "Next (Right arrow key)" at bounding box center [849, 224] width 62 height 76
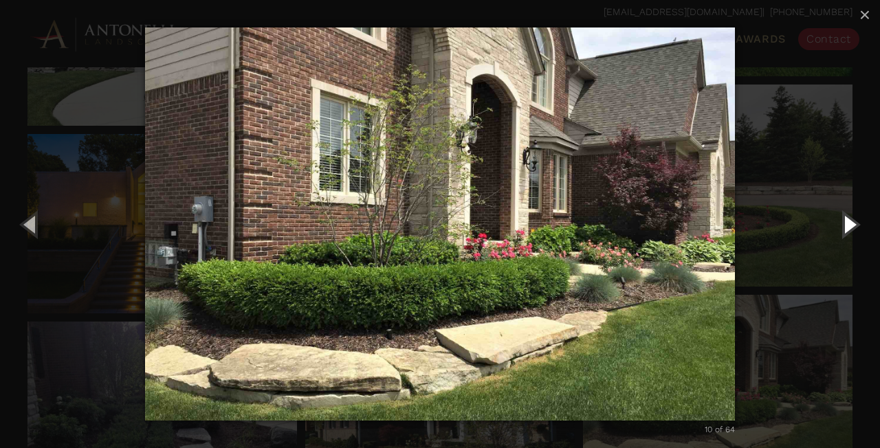
click at [851, 226] on button "Next (Right arrow key)" at bounding box center [849, 224] width 62 height 76
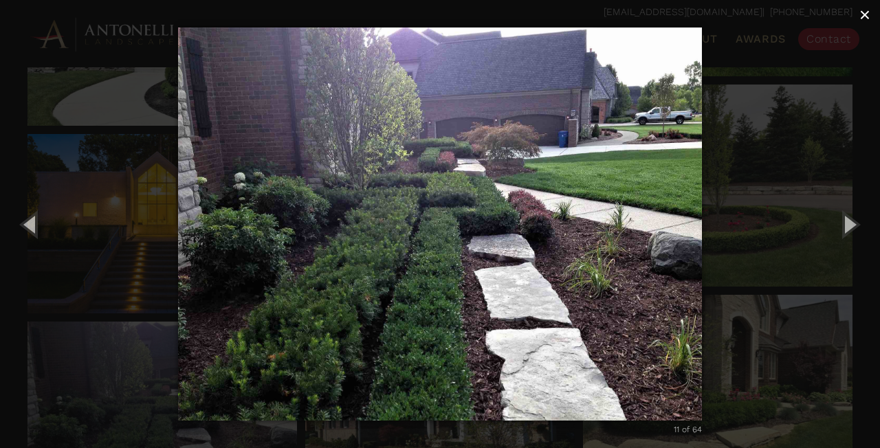
click at [866, 18] on span "×" at bounding box center [865, 14] width 11 height 21
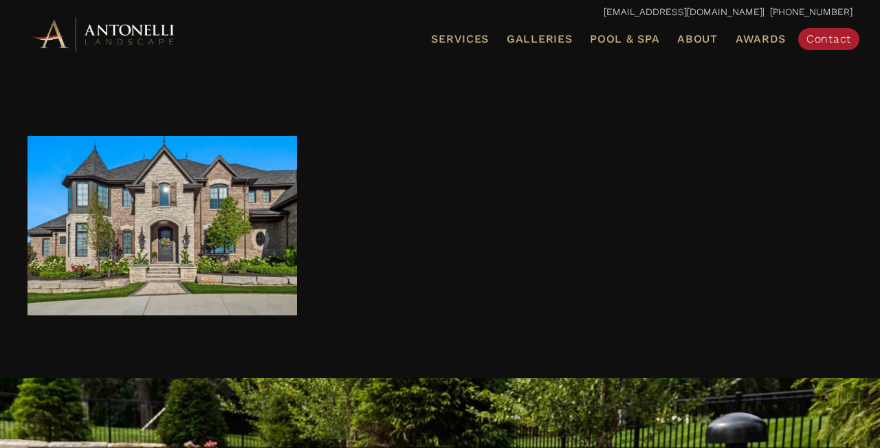
scroll to position [4043, 0]
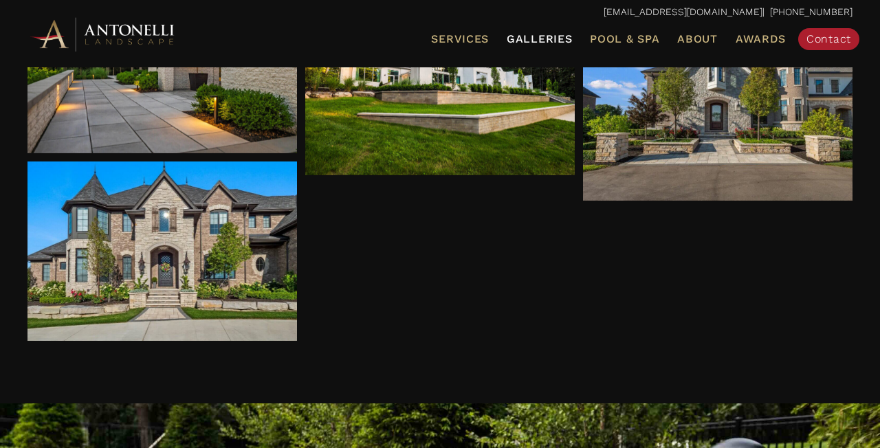
click at [552, 36] on span "Galleries" at bounding box center [539, 38] width 65 height 13
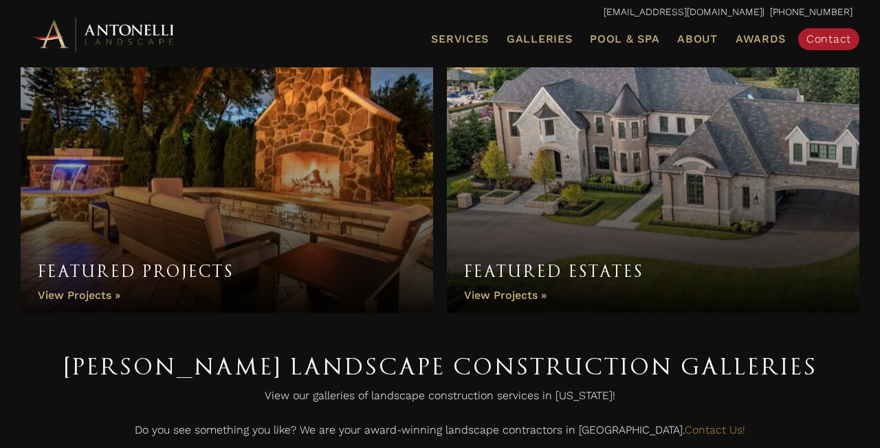
scroll to position [58, 0]
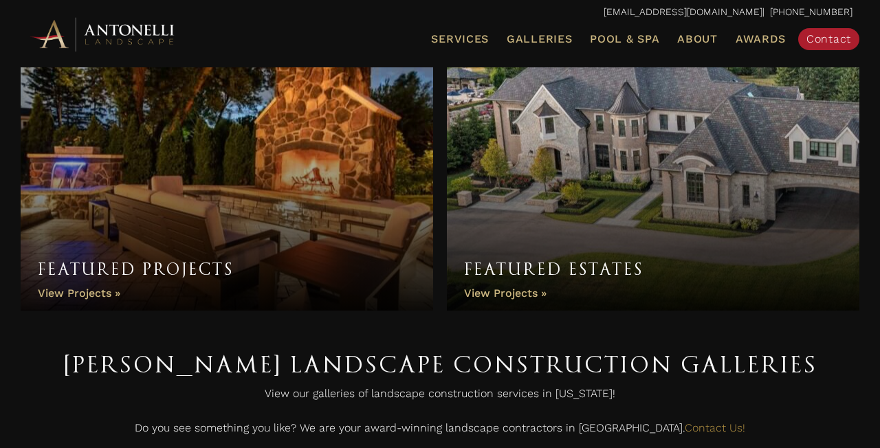
click at [599, 243] on link "Featured Estates" at bounding box center [653, 166] width 413 height 289
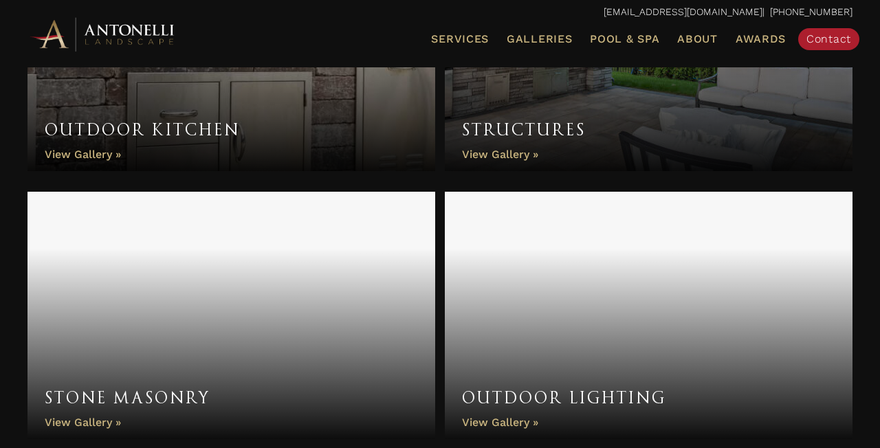
scroll to position [1128, 0]
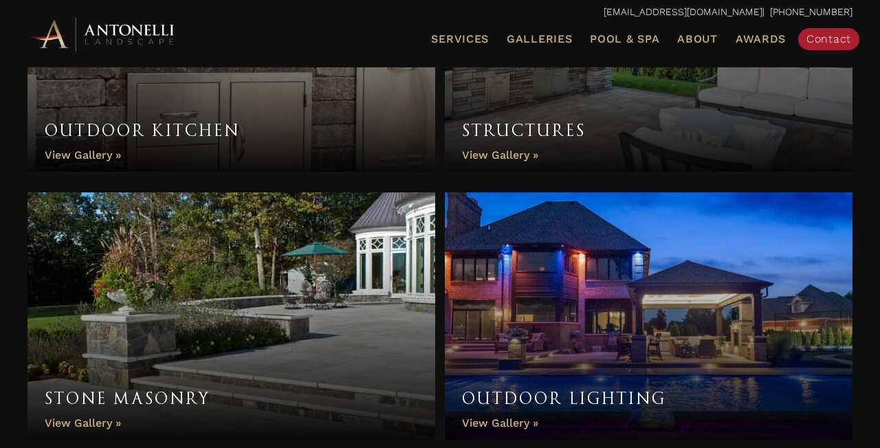
click at [284, 272] on link "Stone Masonry" at bounding box center [232, 317] width 408 height 248
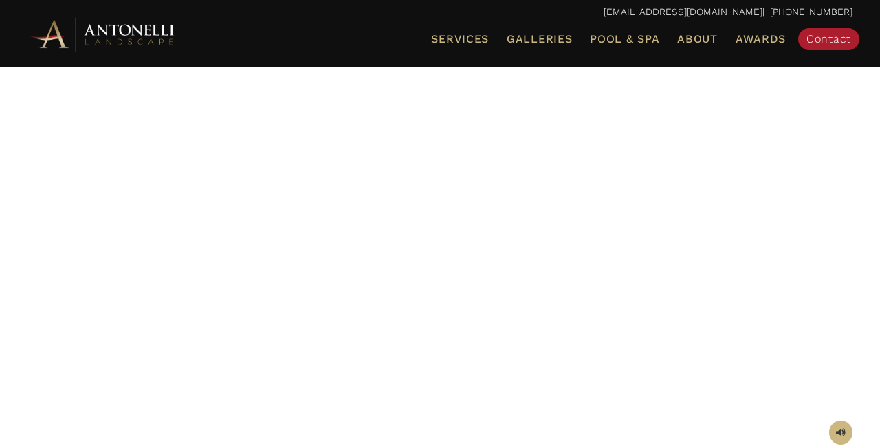
scroll to position [113, 0]
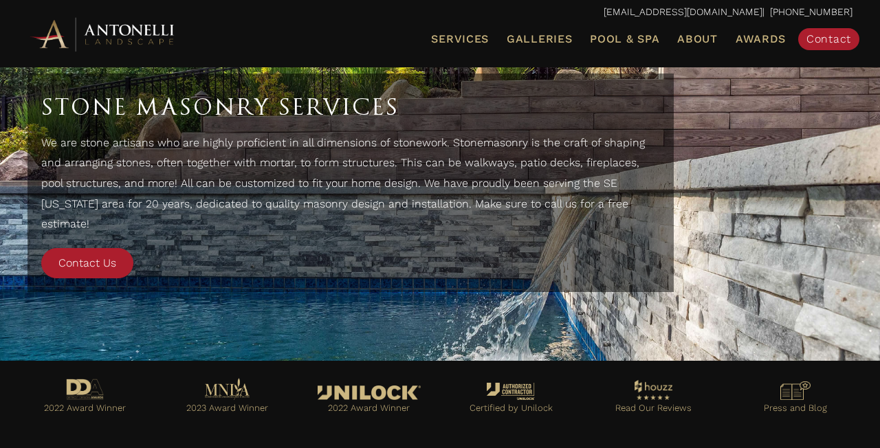
scroll to position [1685, 0]
